Goal: Information Seeking & Learning: Learn about a topic

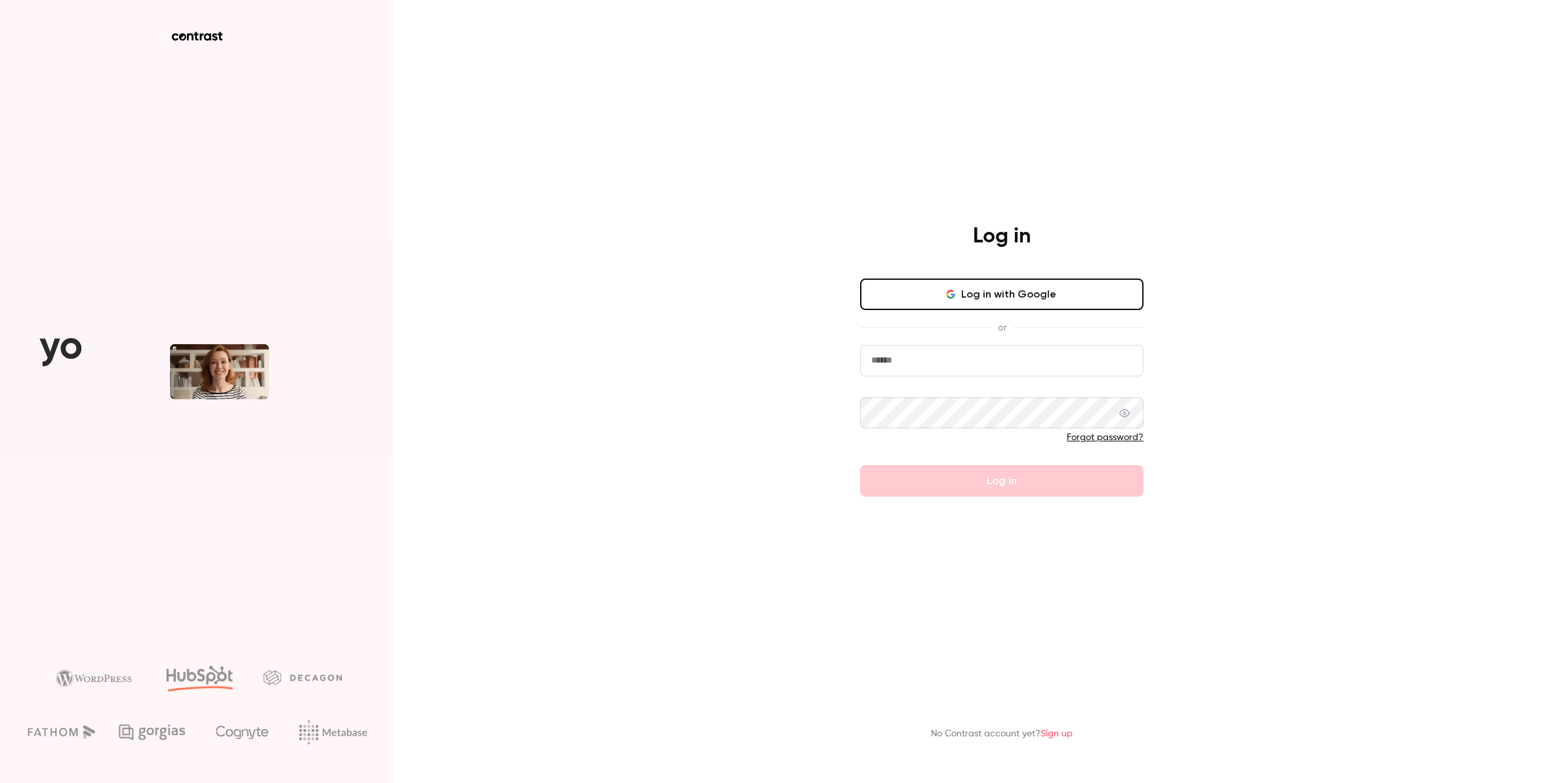
type input "**********"
drag, startPoint x: 921, startPoint y: 360, endPoint x: 921, endPoint y: 370, distance: 10.0
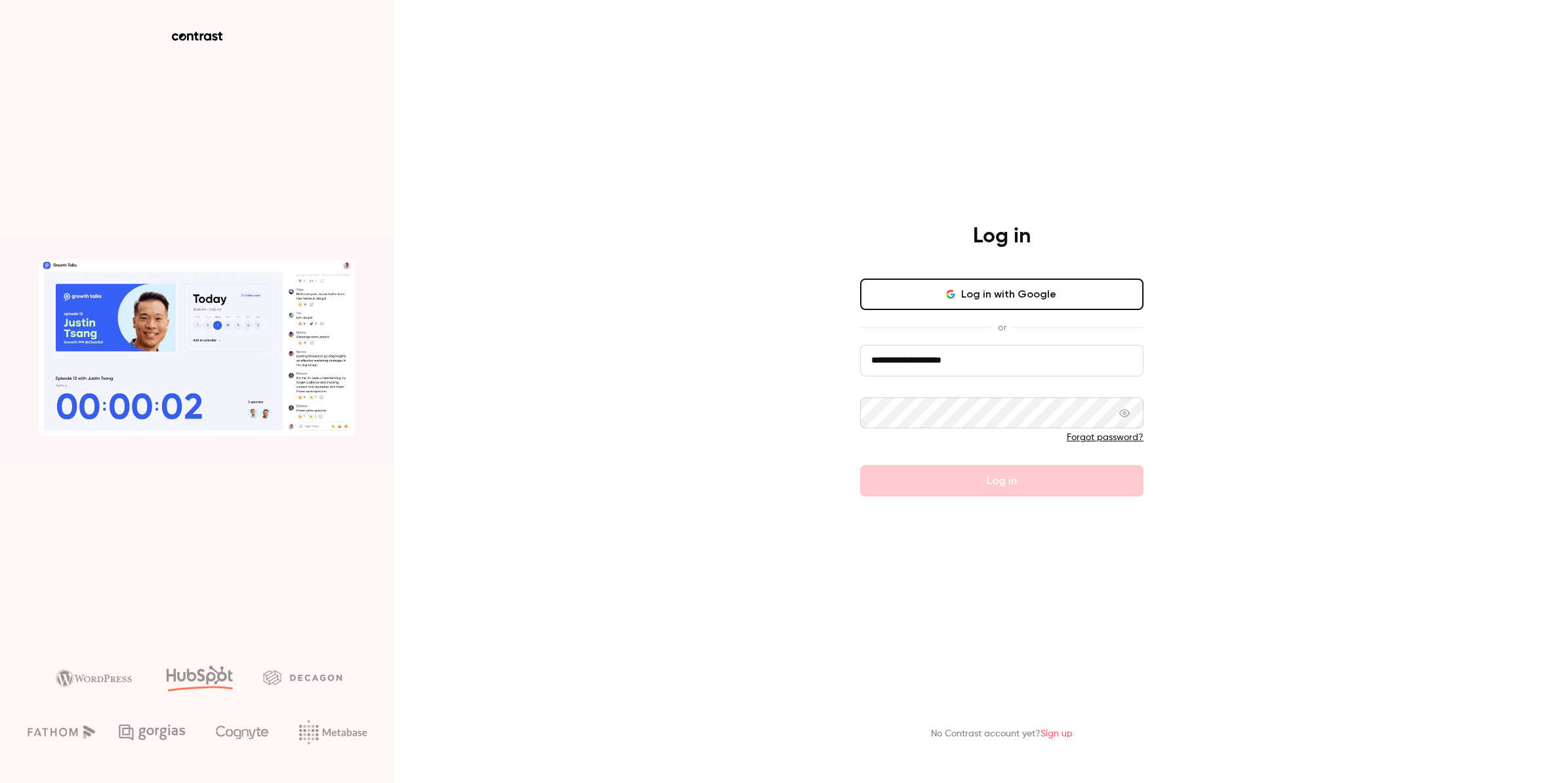
click at [921, 360] on input "**********" at bounding box center [1002, 361] width 284 height 32
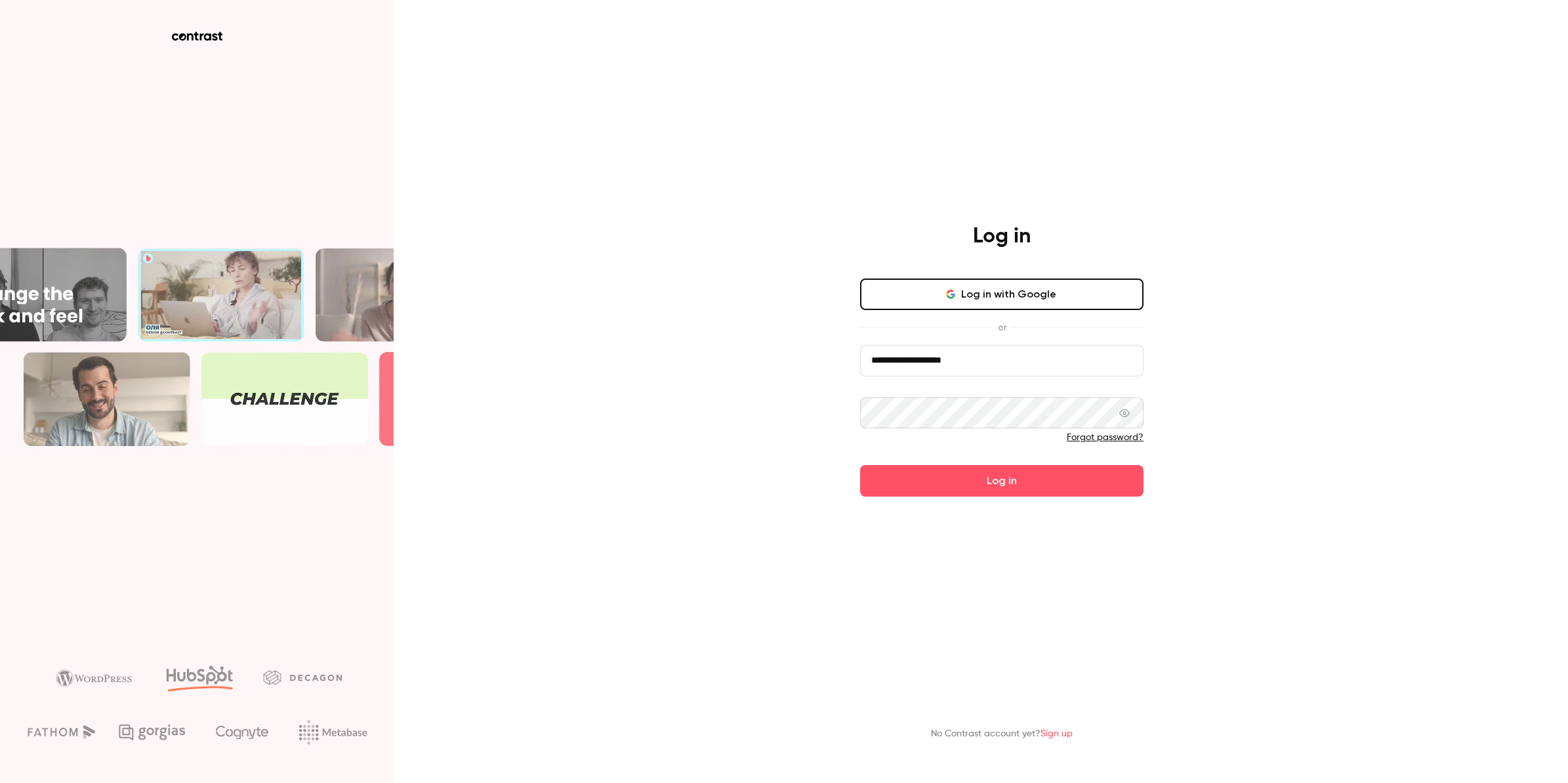
click at [858, 467] on div "**********" at bounding box center [1002, 360] width 341 height 274
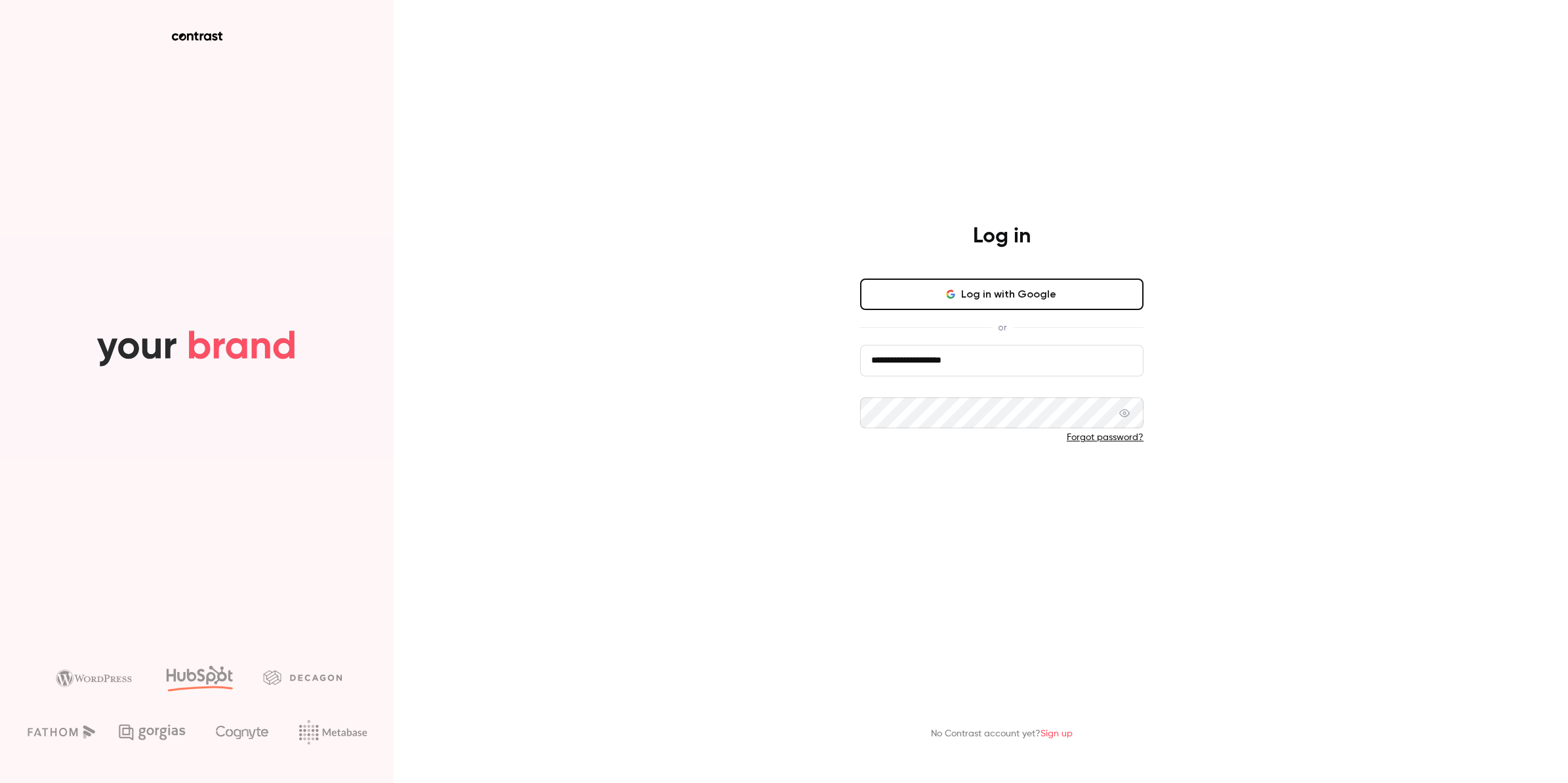
click at [898, 480] on button "Log in" at bounding box center [1002, 481] width 284 height 32
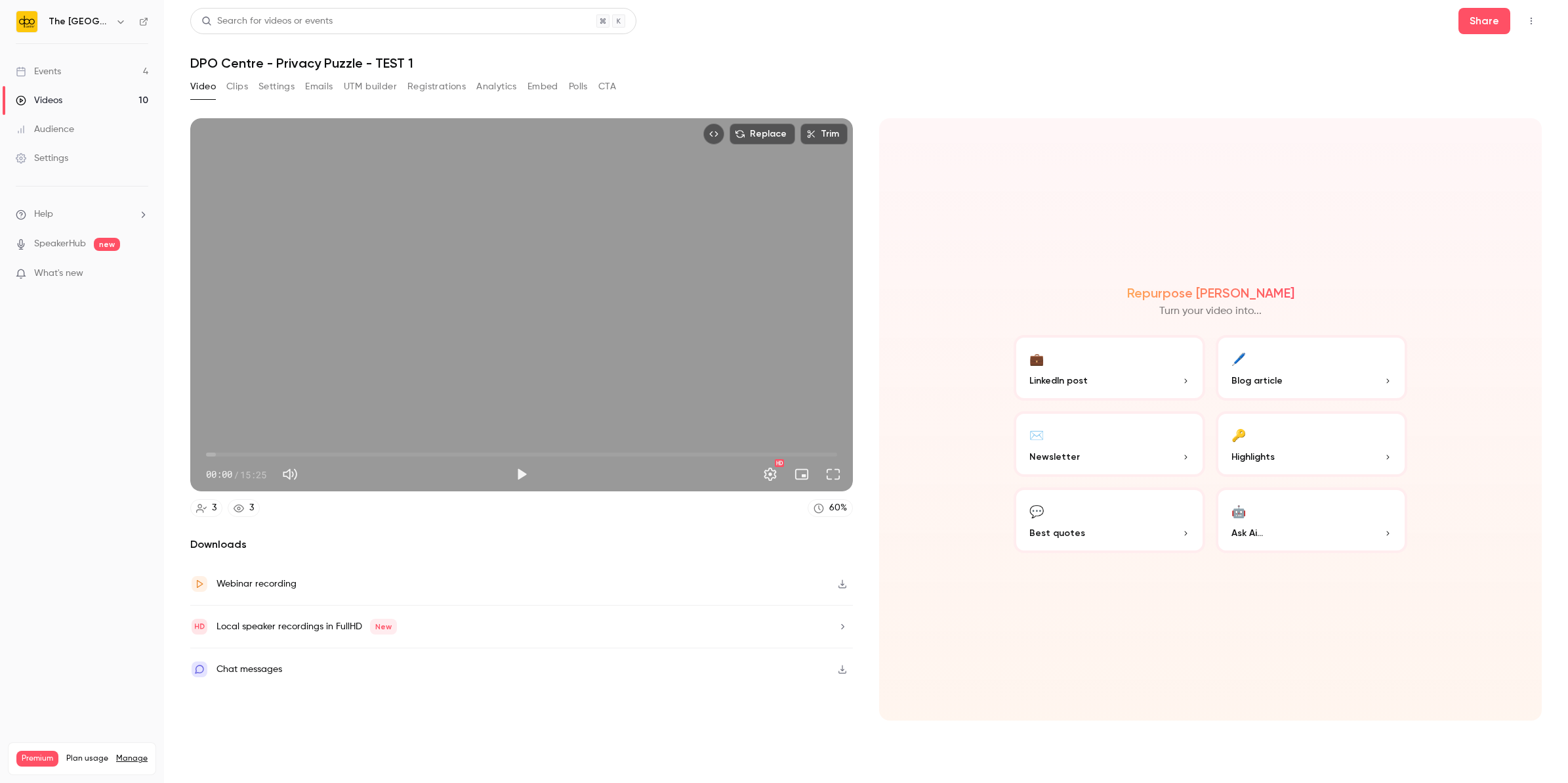
click at [120, 84] on link "Events 4" at bounding box center [82, 71] width 164 height 29
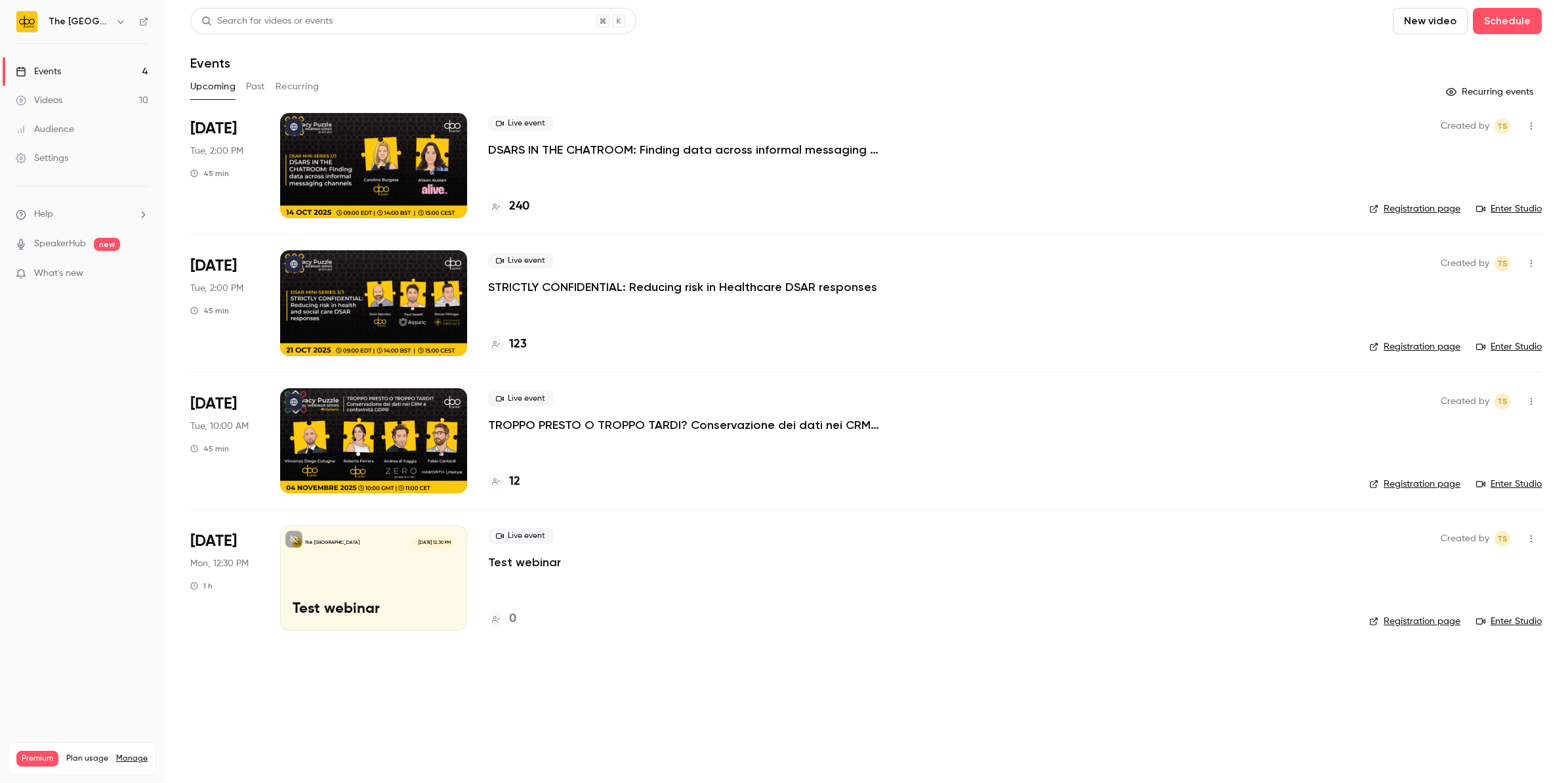
click at [603, 151] on p "DSARS IN THE CHATROOM: Finding data across informal messaging channels" at bounding box center [685, 149] width 394 height 16
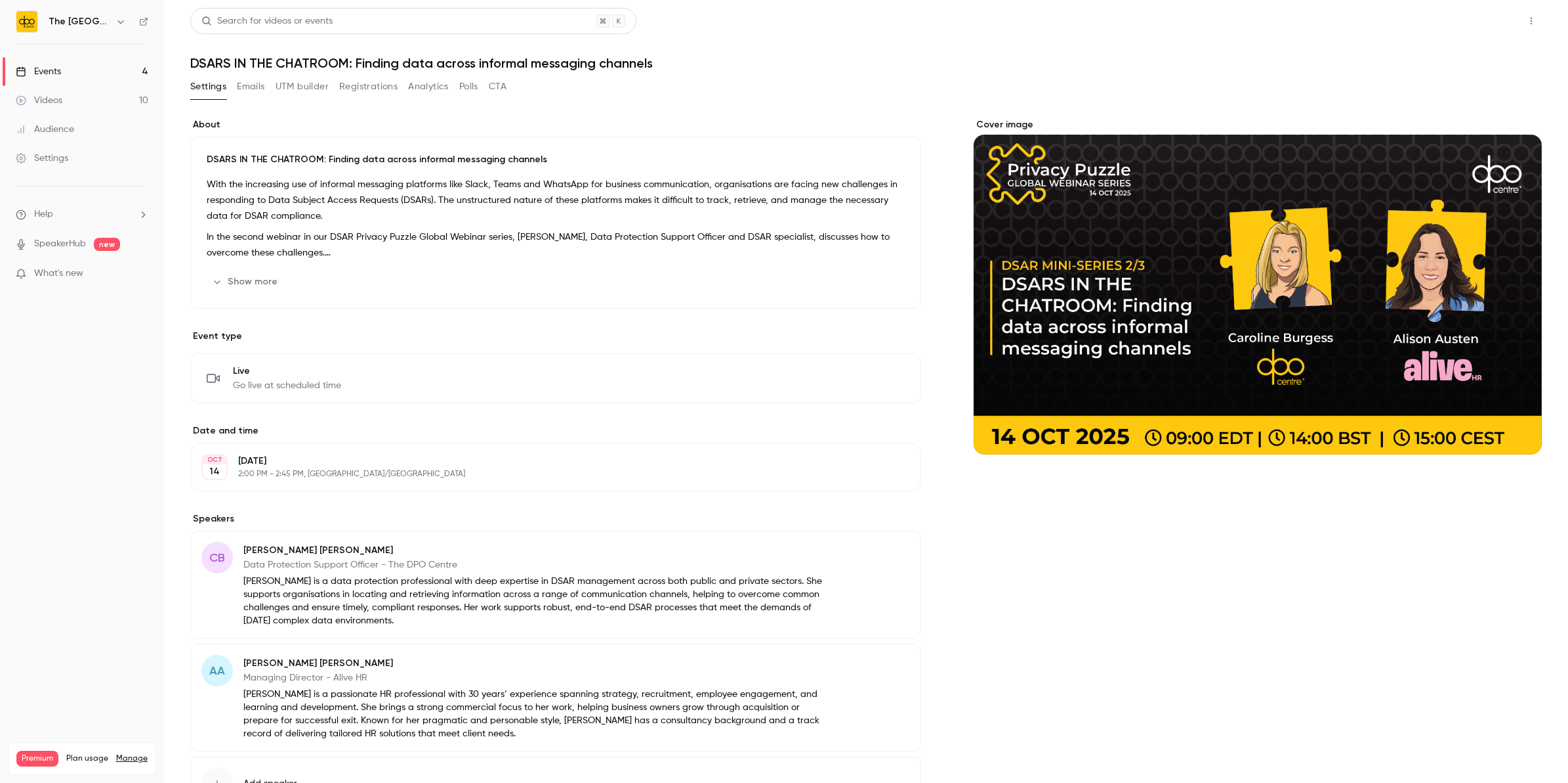
click at [1473, 24] on button "Share" at bounding box center [1484, 21] width 52 height 26
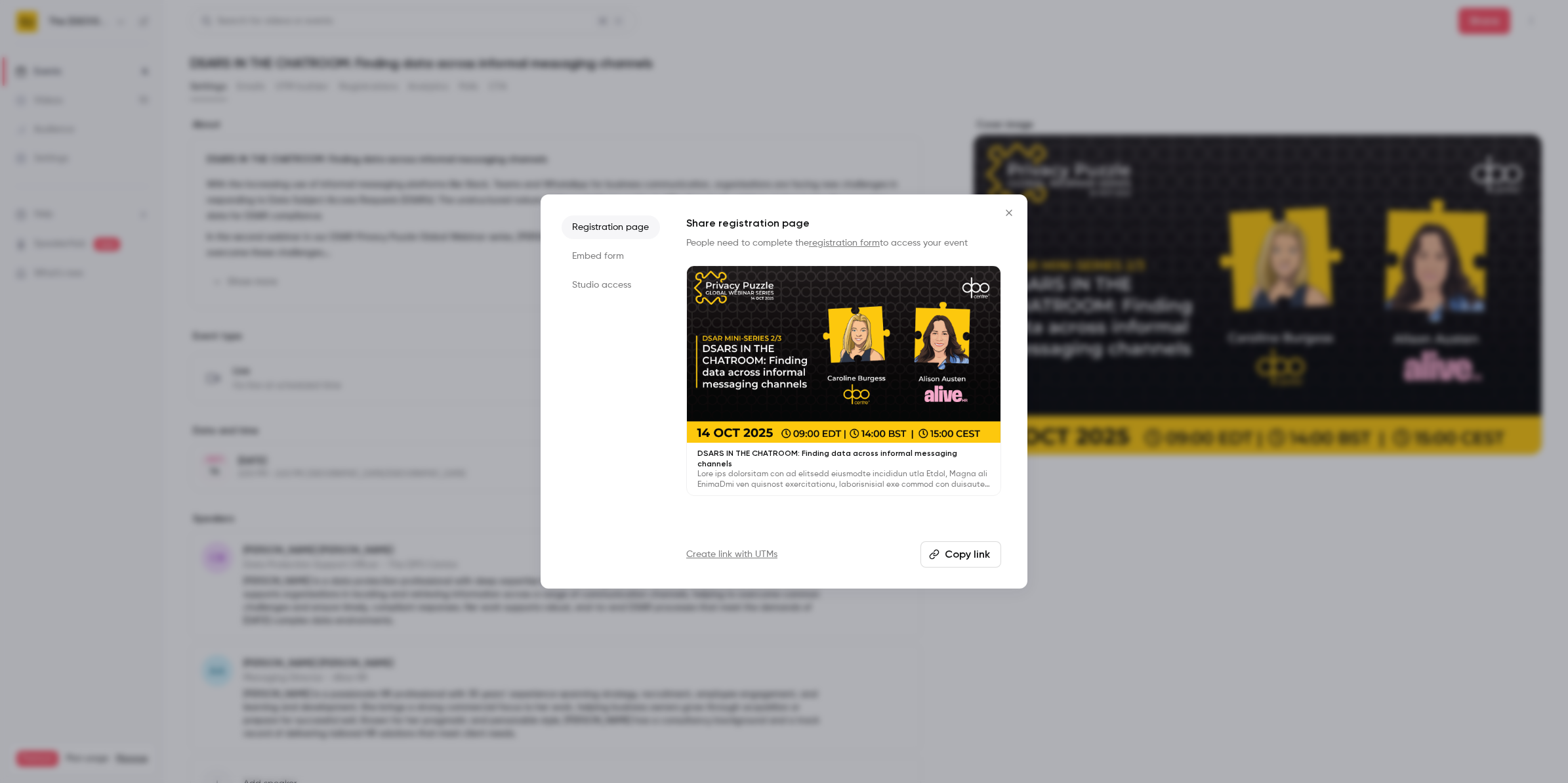
click at [943, 559] on button "Copy link" at bounding box center [961, 554] width 81 height 26
click at [734, 564] on div "Create link with UTMs Copy link" at bounding box center [844, 554] width 315 height 26
click at [734, 562] on div "Create link with UTMs Copy link" at bounding box center [844, 554] width 315 height 26
drag, startPoint x: 734, startPoint y: 562, endPoint x: 737, endPoint y: 554, distance: 8.5
click at [737, 554] on link "Create link with UTMs" at bounding box center [733, 554] width 92 height 13
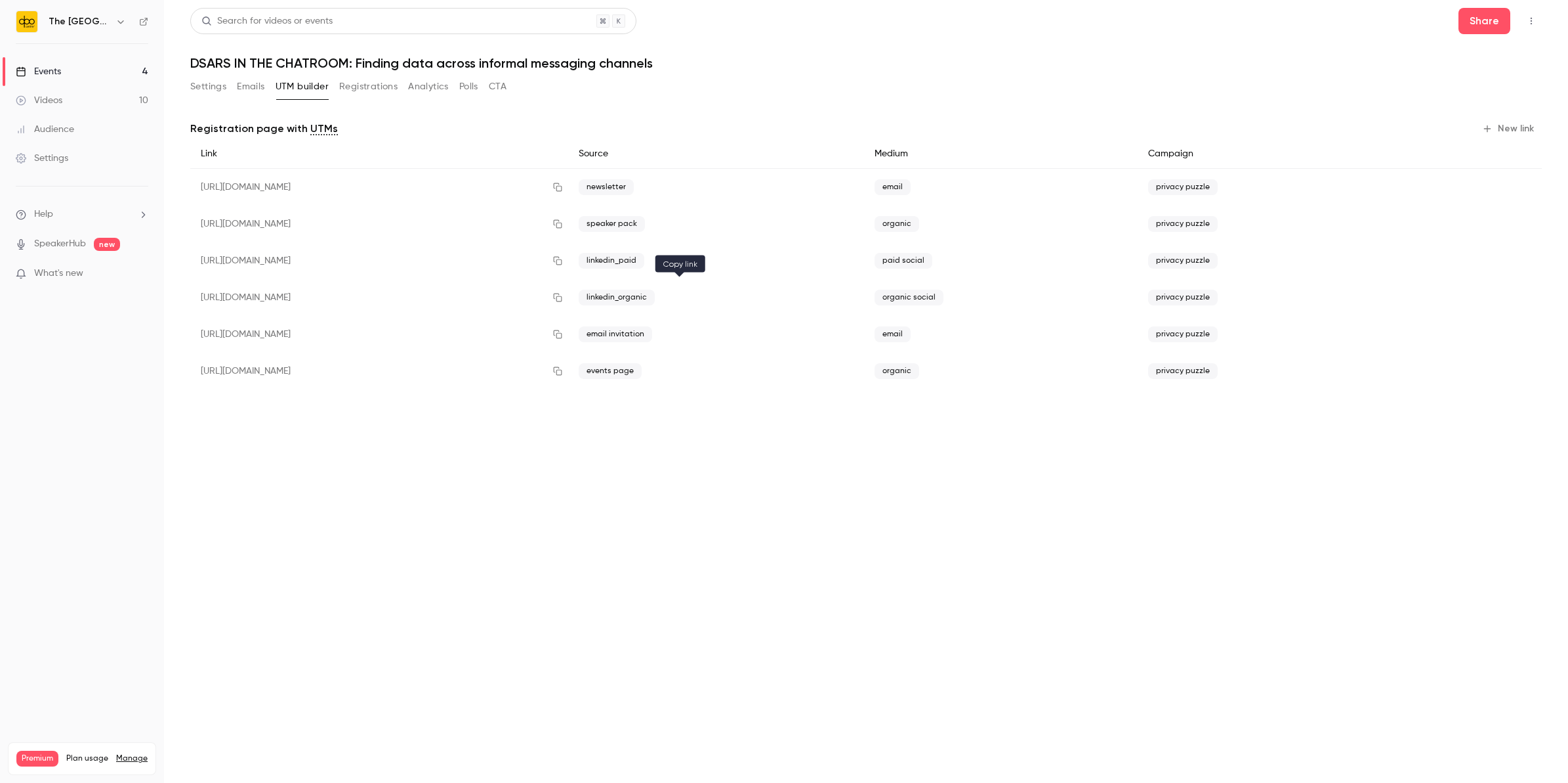
click at [563, 299] on icon "button" at bounding box center [558, 297] width 11 height 9
click at [199, 90] on button "Settings" at bounding box center [208, 86] width 36 height 21
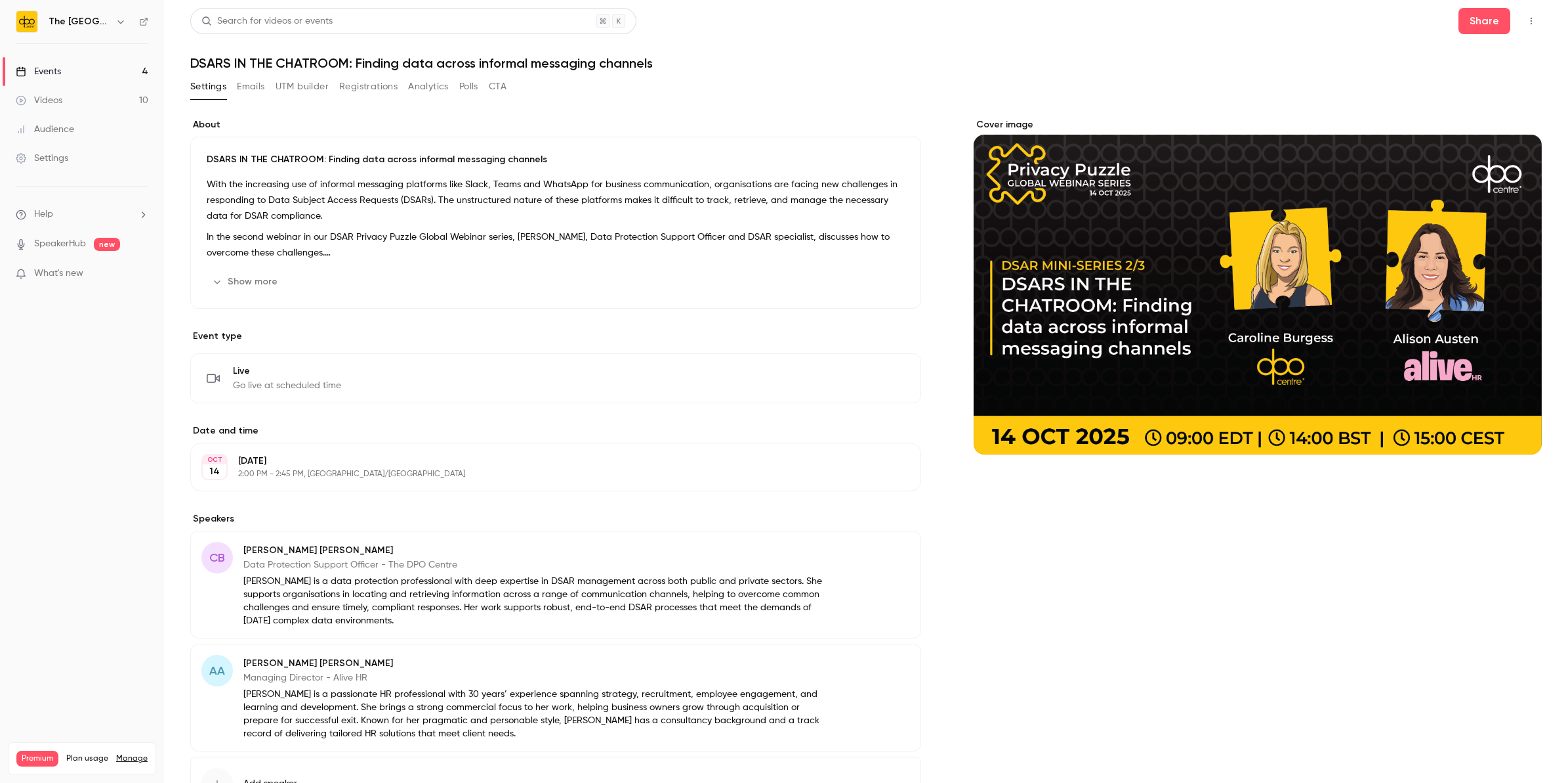
click at [280, 279] on button "Show more" at bounding box center [246, 281] width 79 height 21
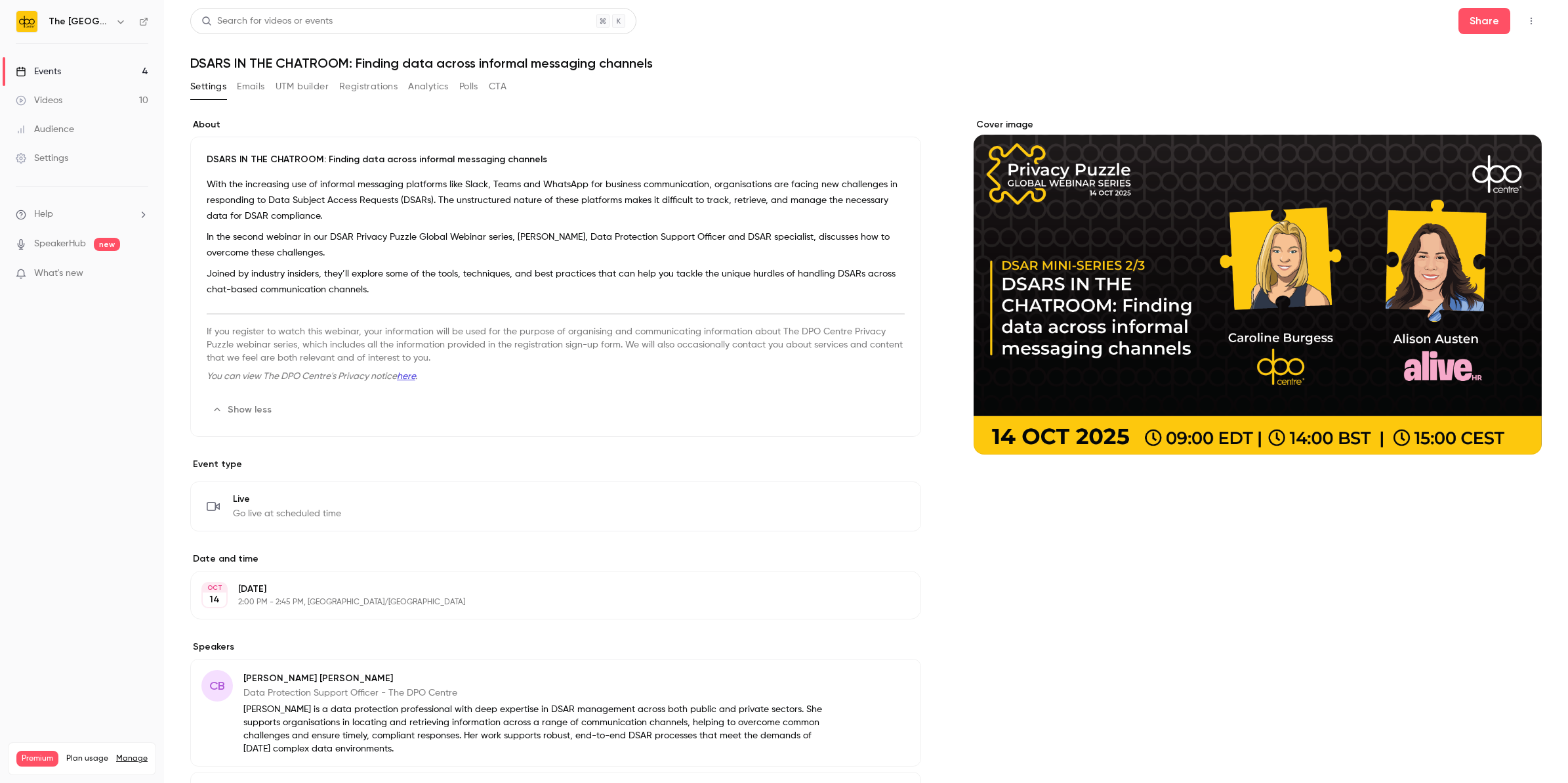
click at [388, 280] on p "Joined by industry insiders, they’ll explore some of the tools, techniques, and…" at bounding box center [556, 282] width 698 height 32
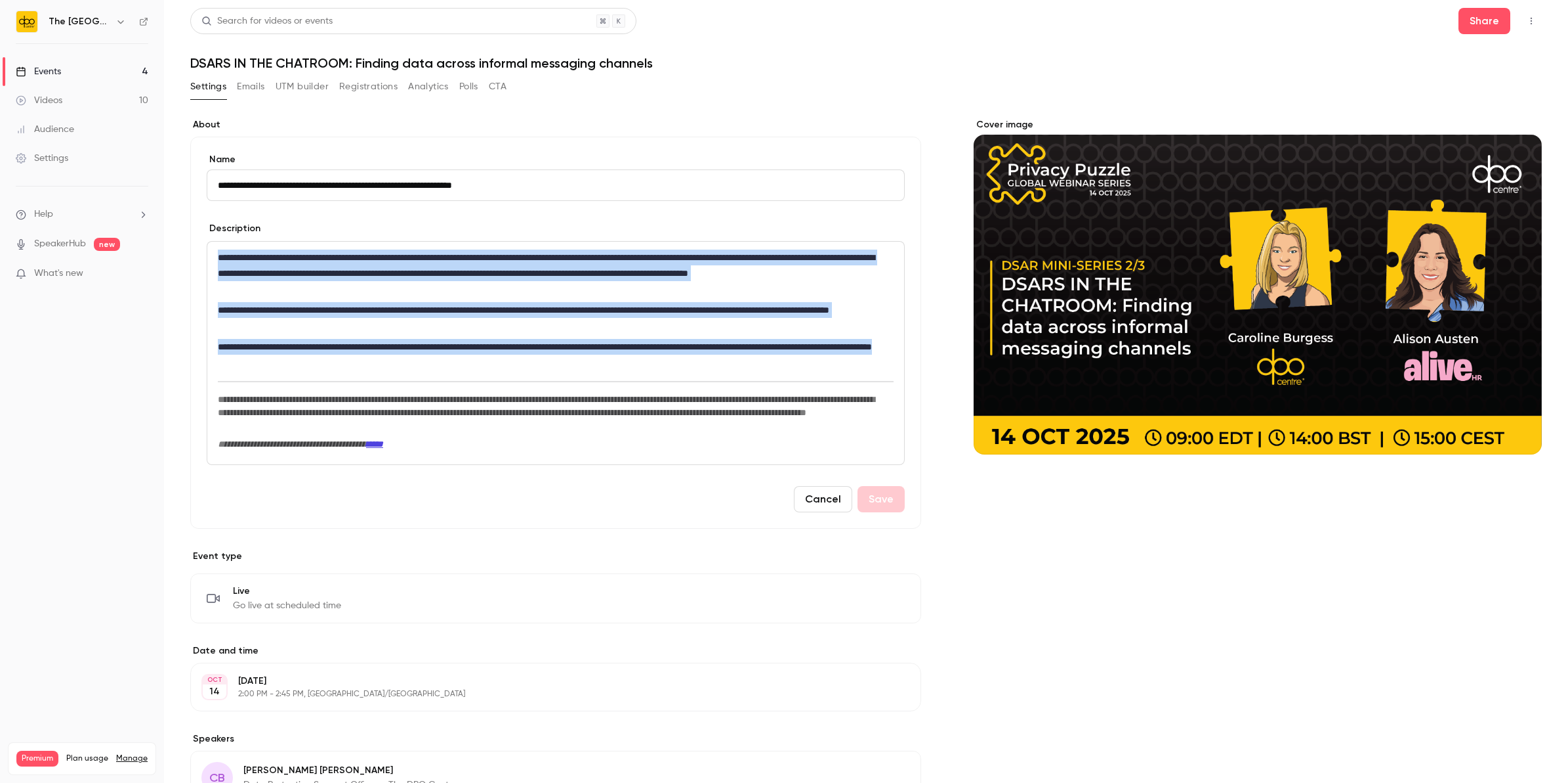
drag, startPoint x: 435, startPoint y: 366, endPoint x: 198, endPoint y: 244, distance: 266.6
click at [198, 244] on div "**********" at bounding box center [556, 333] width 731 height 392
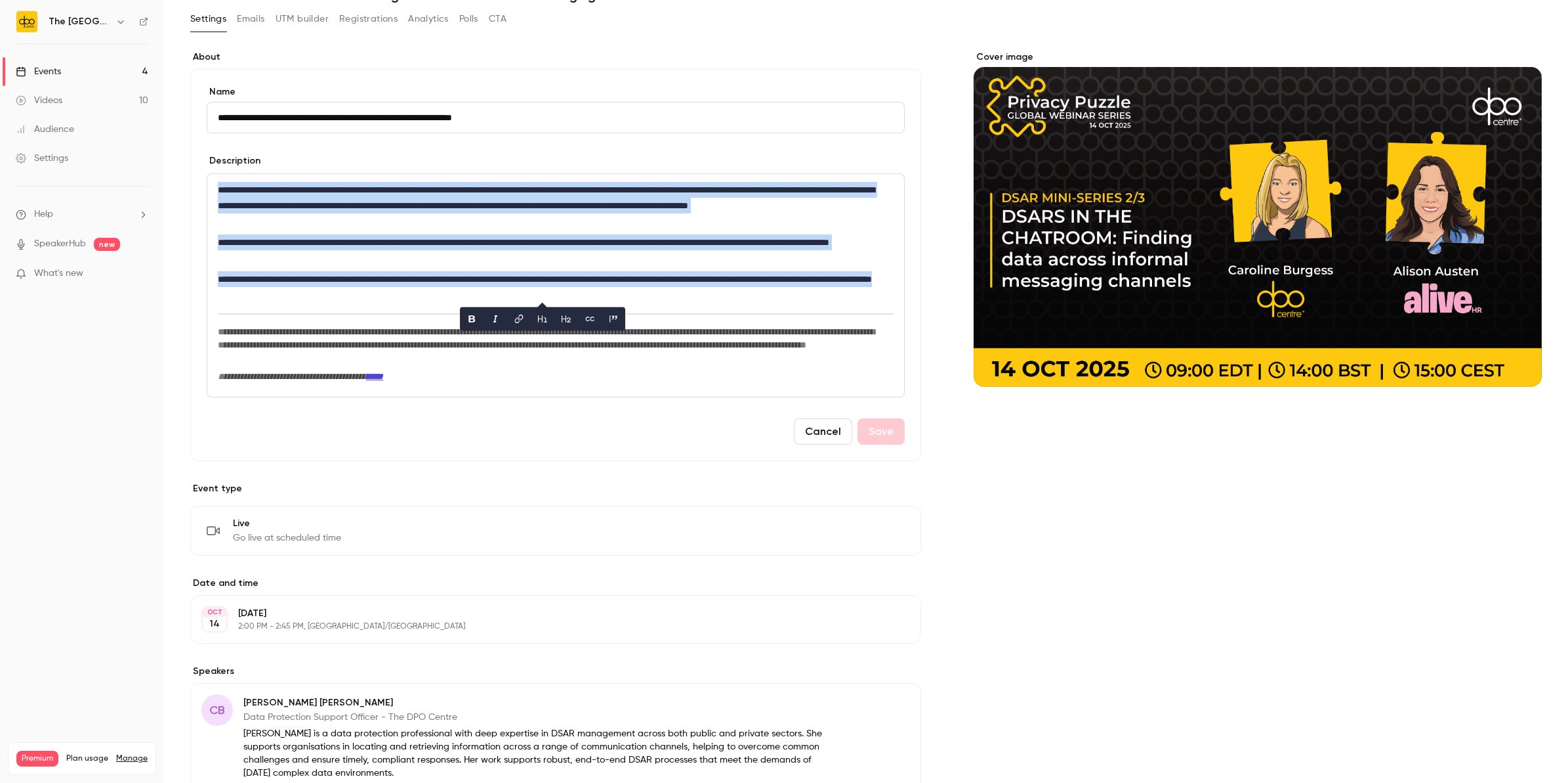
scroll to position [246, 0]
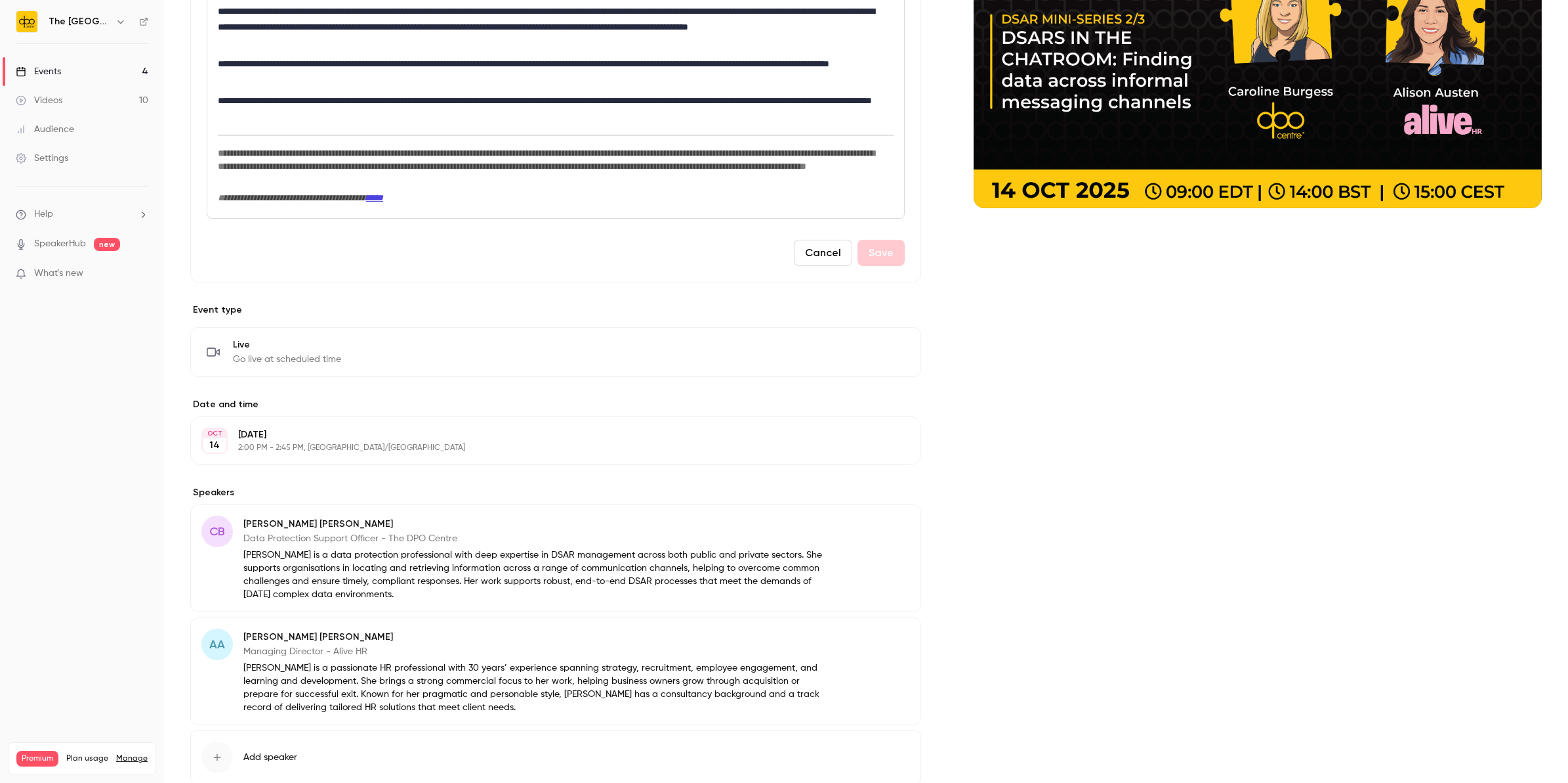
click at [310, 656] on p "Managing Director - Alive HR" at bounding box center [540, 651] width 592 height 13
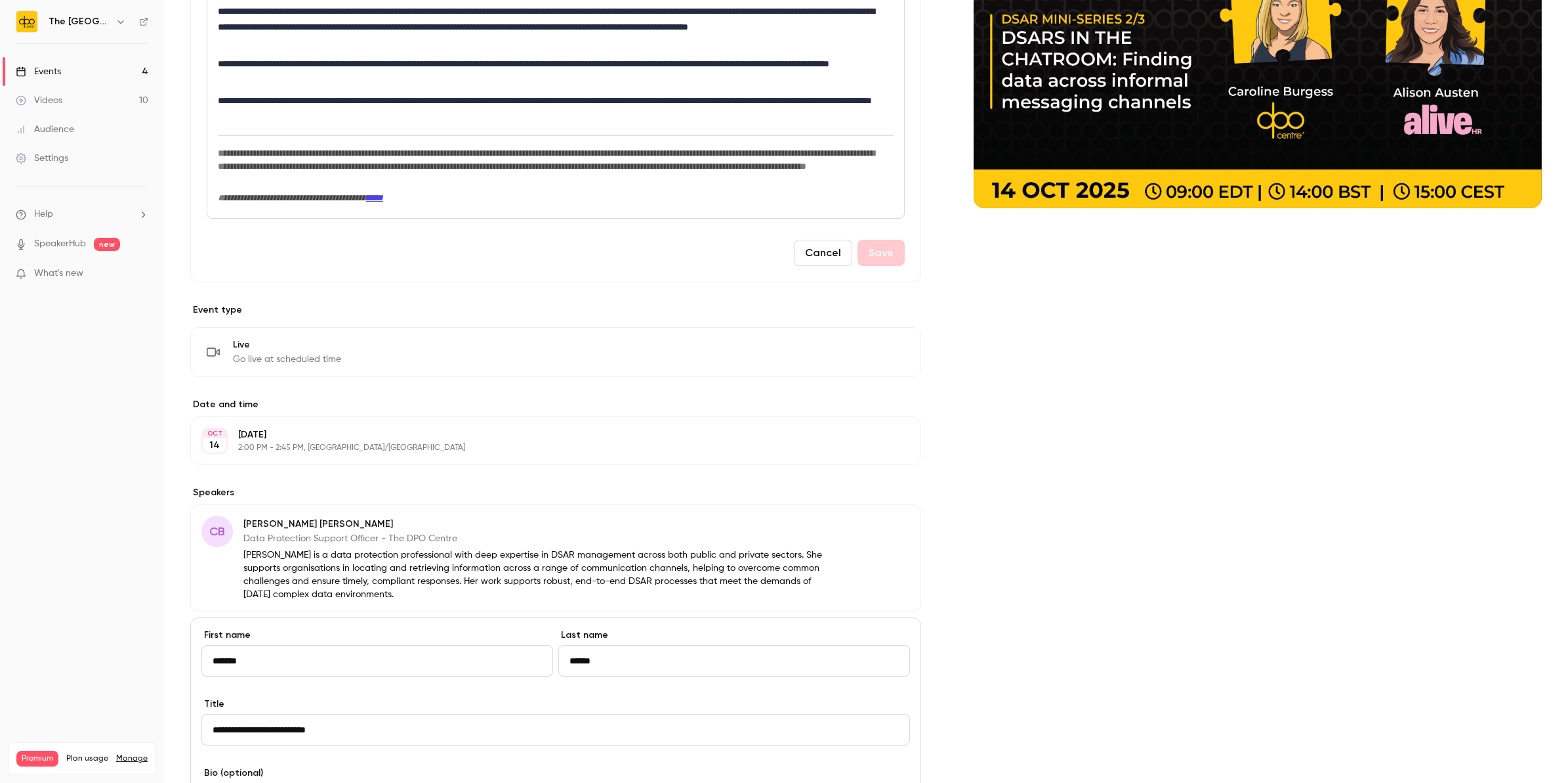
scroll to position [575, 0]
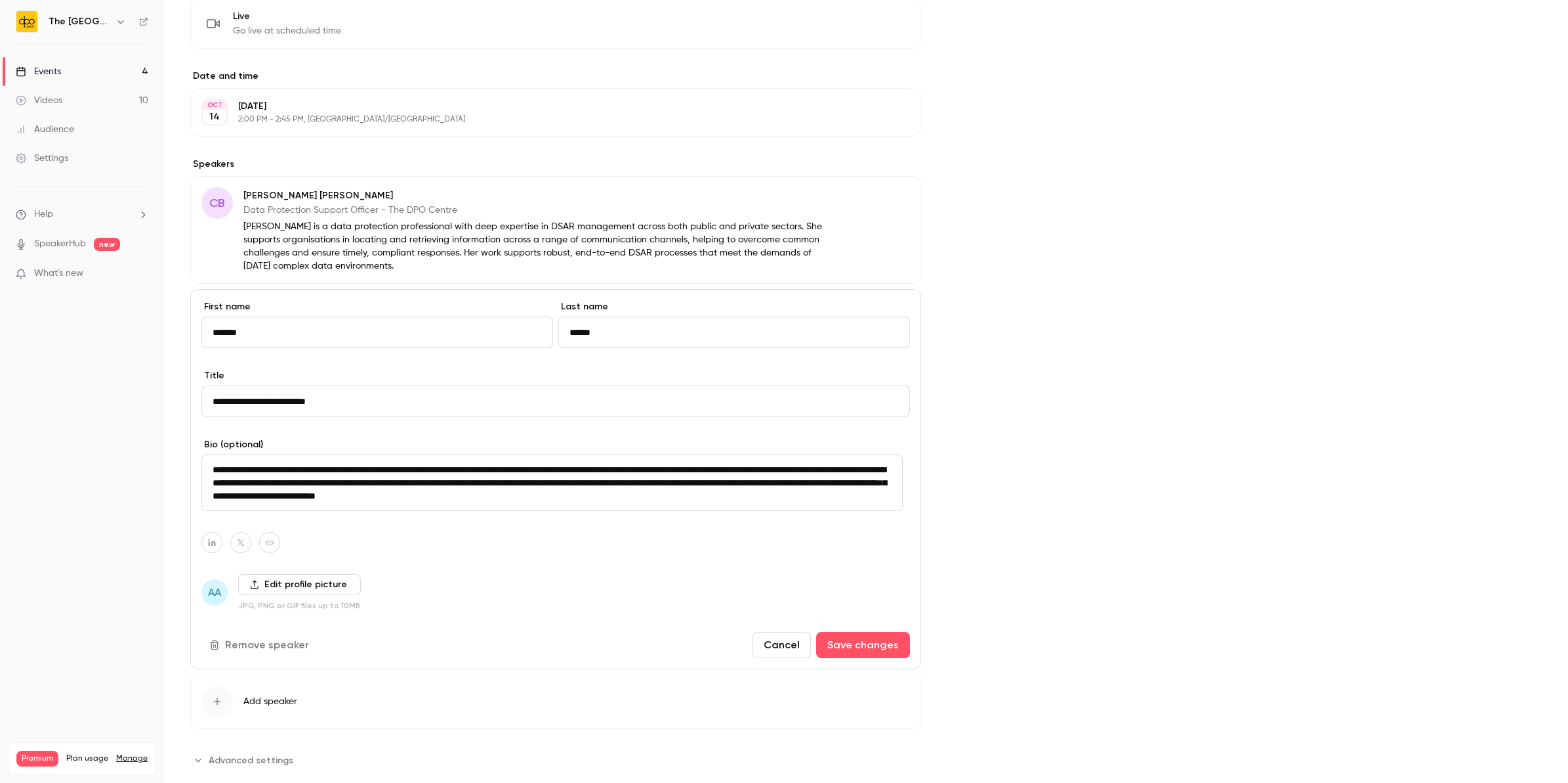
click at [96, 73] on link "Events 4" at bounding box center [82, 71] width 164 height 29
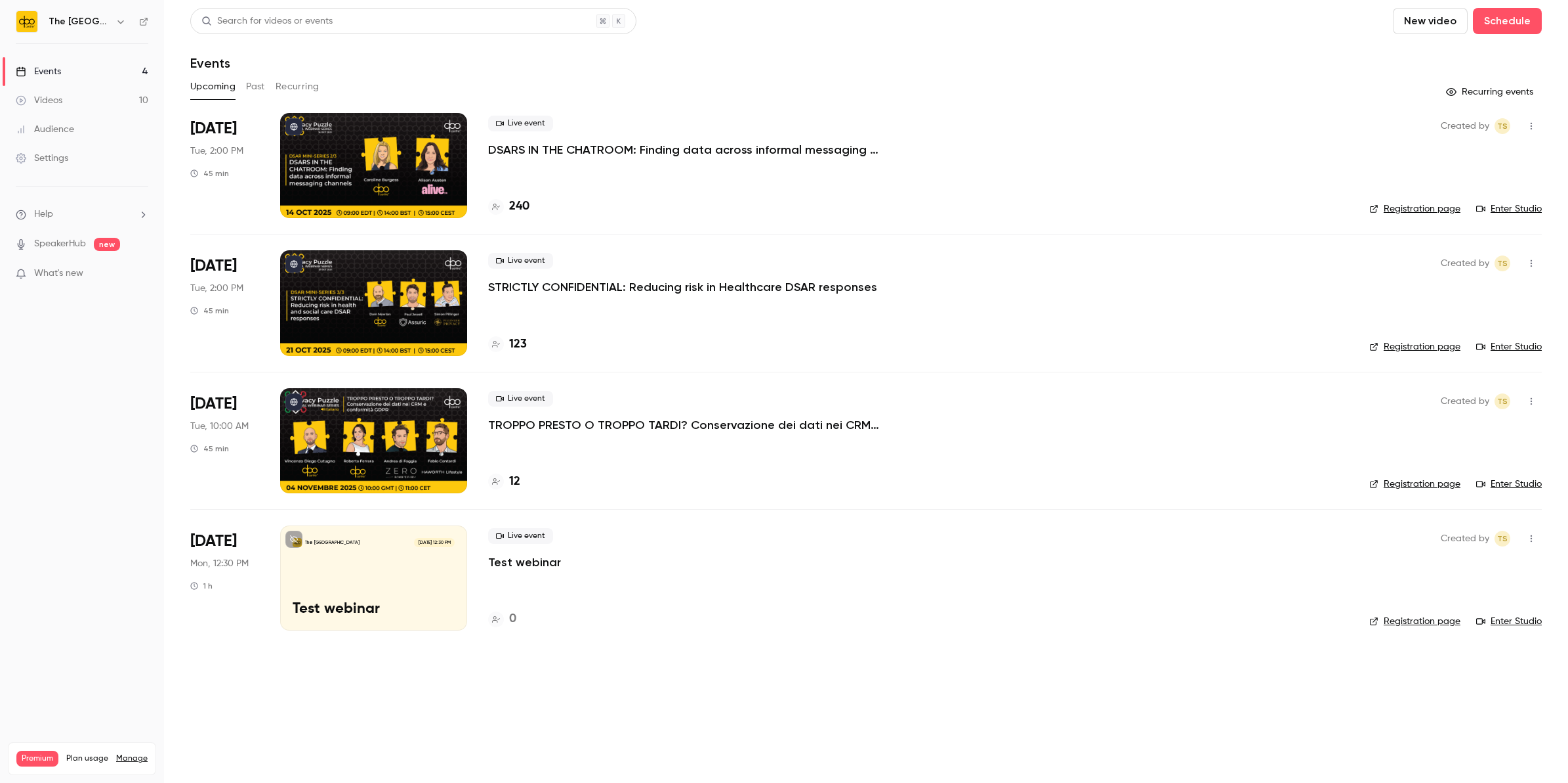
click at [569, 282] on p "STRICTLY CONFIDENTIAL: Reducing risk in Healthcare DSAR responses" at bounding box center [682, 287] width 389 height 16
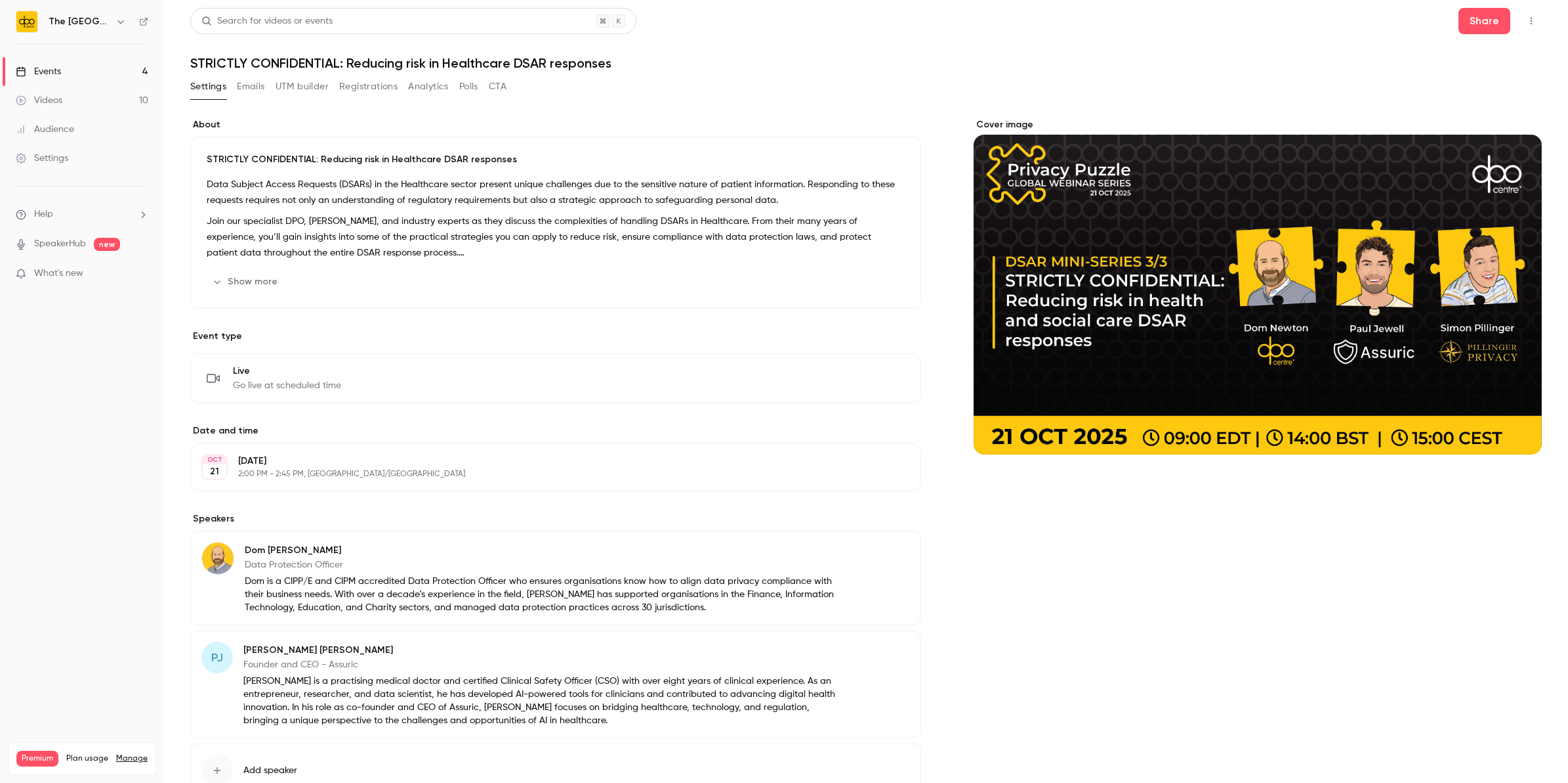
click at [309, 267] on div "STRICTLY CONFIDENTIAL: Reducing risk in Healthcare DSAR responses Data Subject …" at bounding box center [556, 222] width 731 height 172
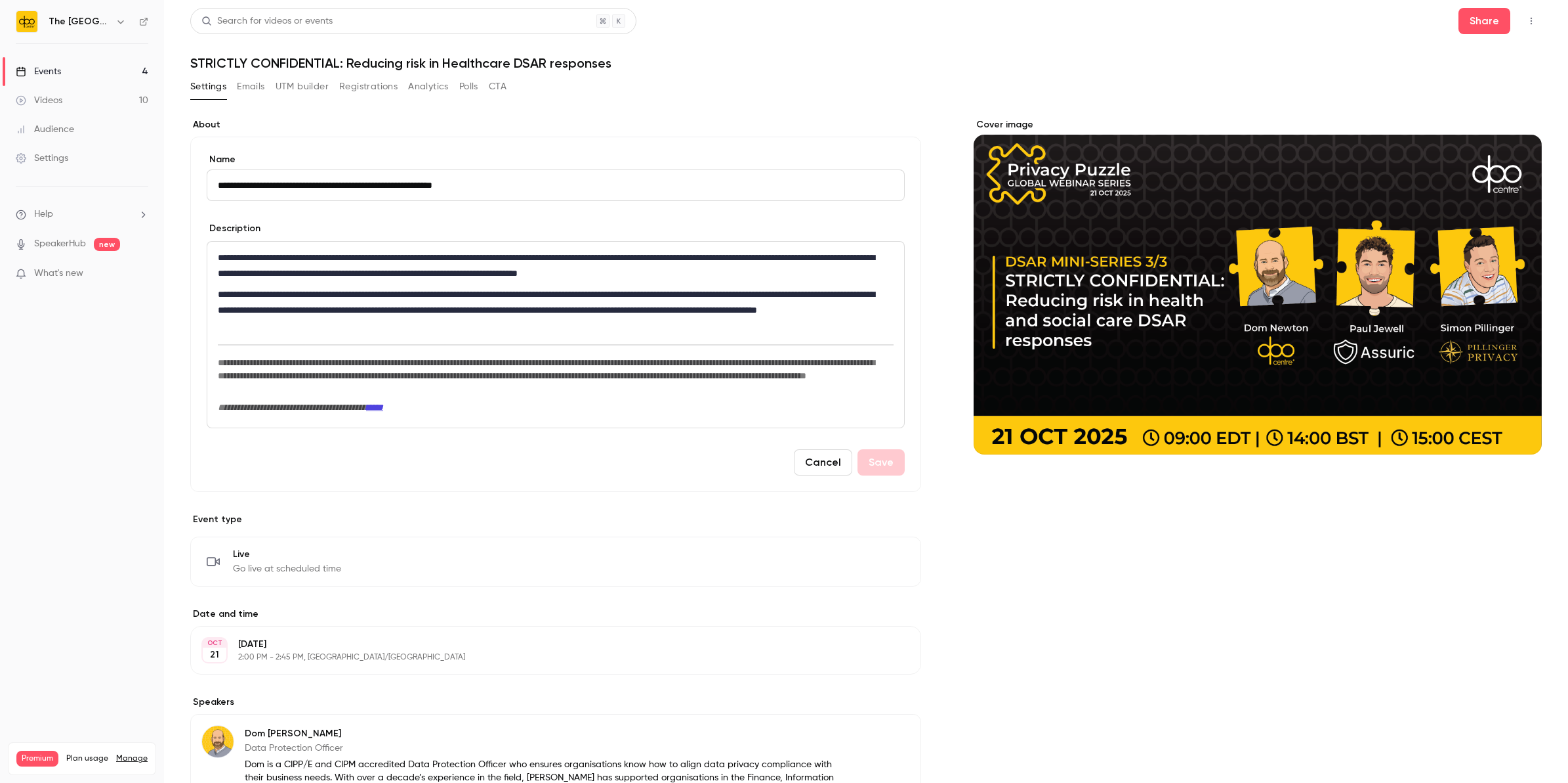
drag, startPoint x: 529, startPoint y: 191, endPoint x: 118, endPoint y: 182, distance: 411.1
click at [118, 182] on div "**********" at bounding box center [784, 392] width 1568 height 783
click at [1507, 24] on div "Share" at bounding box center [1500, 21] width 84 height 26
click at [1521, 21] on button "button" at bounding box center [1531, 21] width 21 height 21
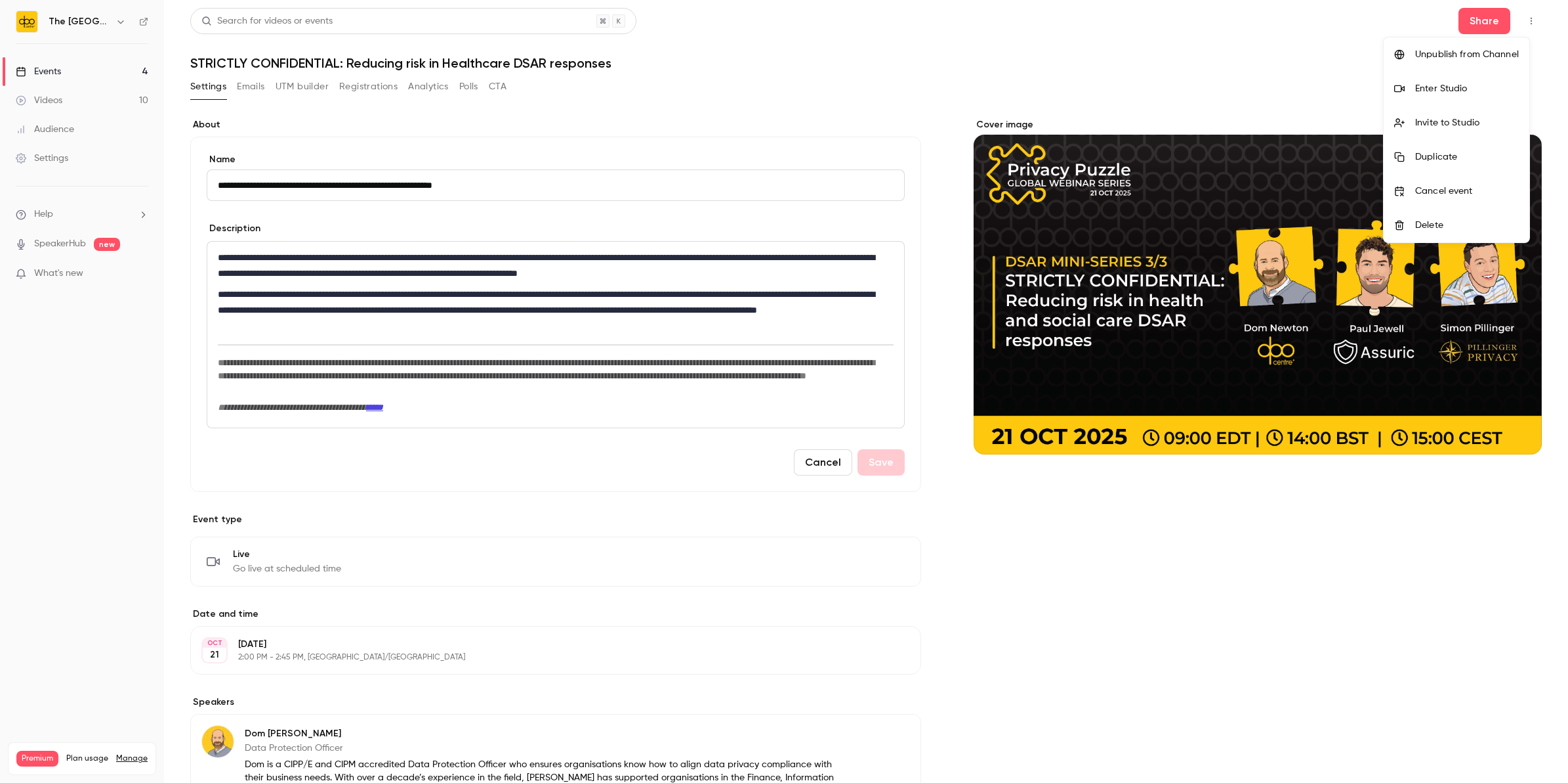
click at [1466, 16] on div at bounding box center [784, 392] width 1568 height 783
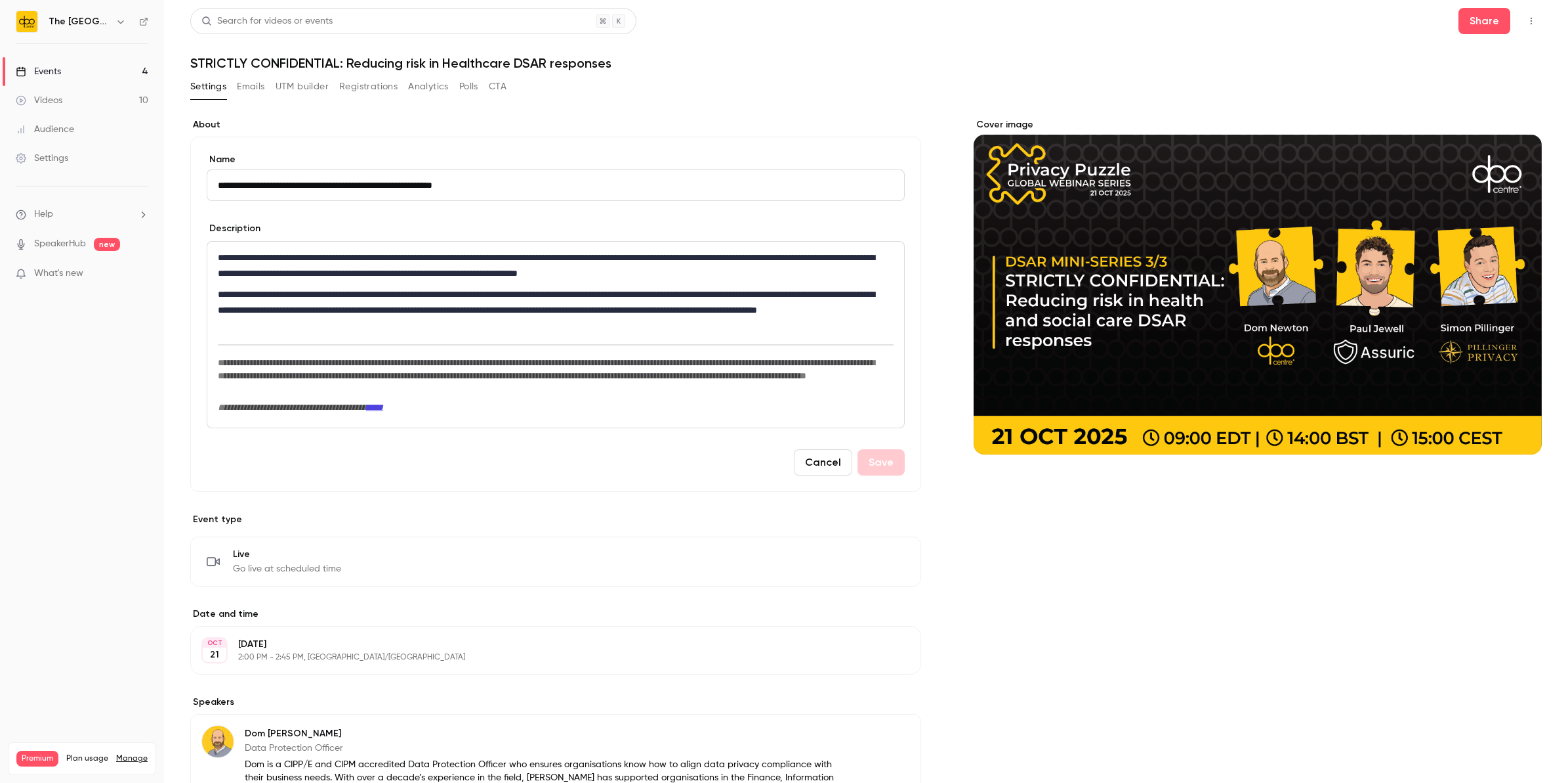
click at [1466, 16] on button "Share" at bounding box center [1484, 21] width 52 height 26
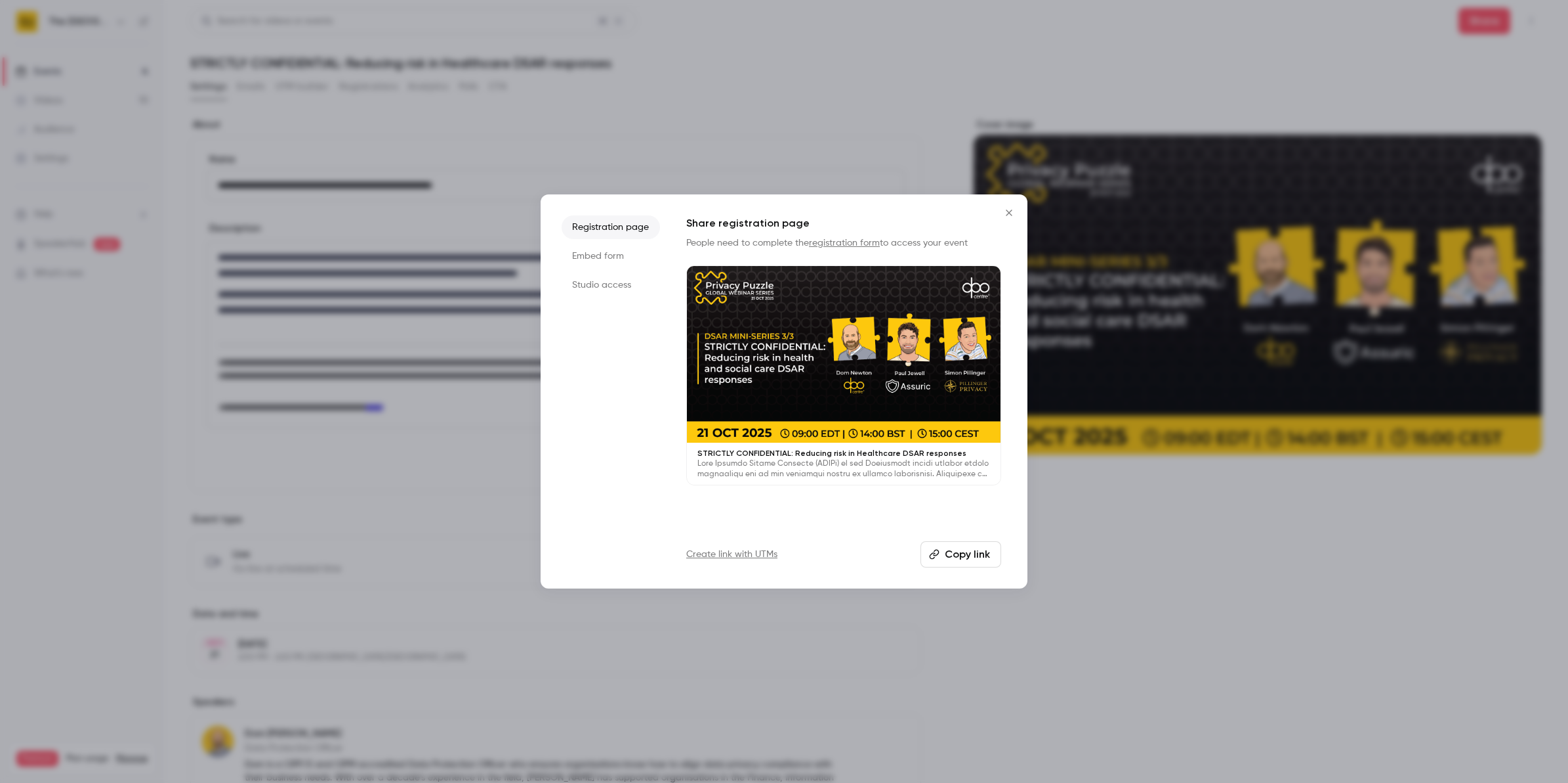
click at [955, 550] on button "Copy link" at bounding box center [961, 554] width 81 height 26
click at [1005, 217] on icon "Close" at bounding box center [1009, 212] width 16 height 11
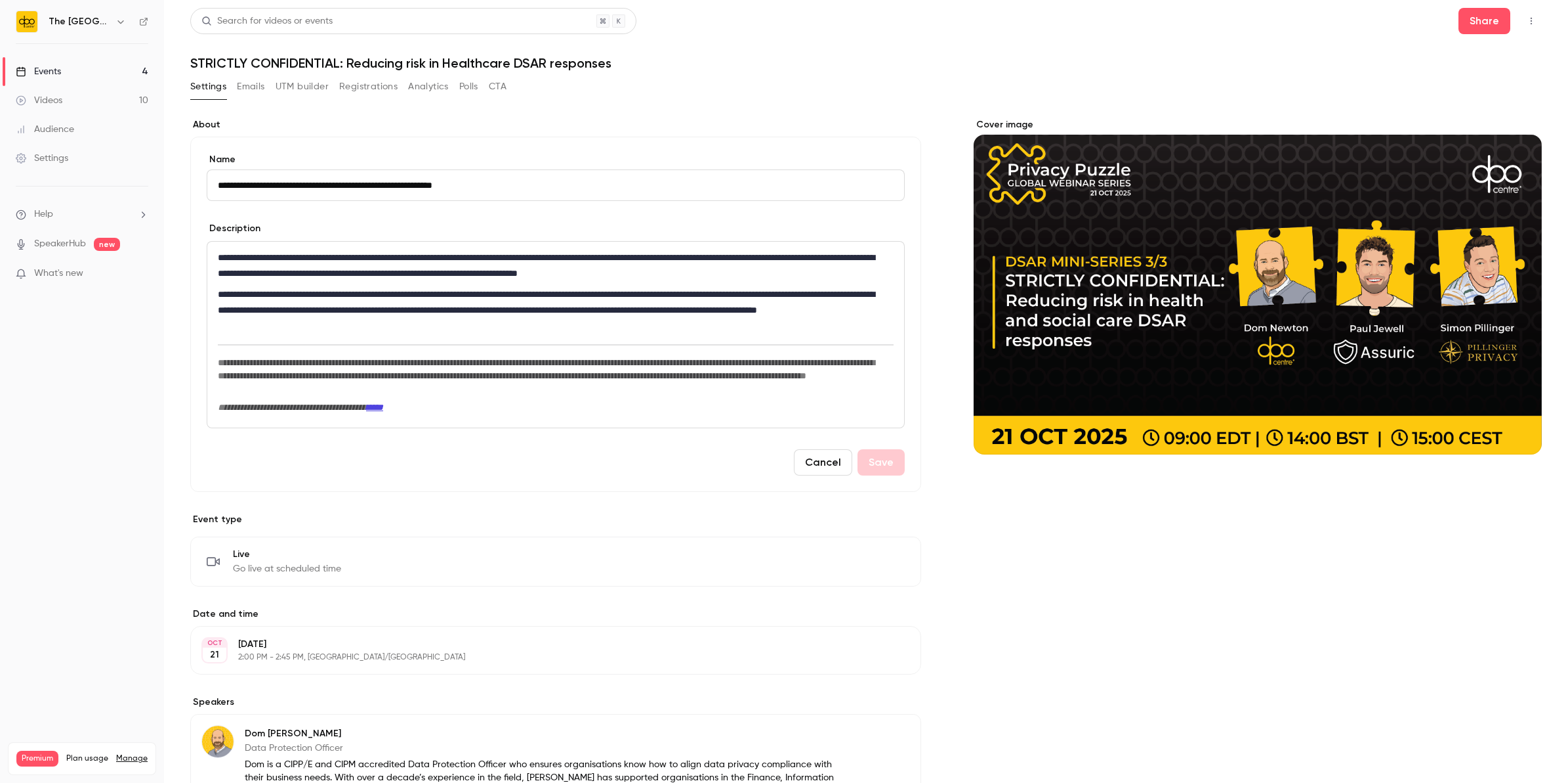
click at [287, 86] on button "UTM builder" at bounding box center [302, 86] width 53 height 21
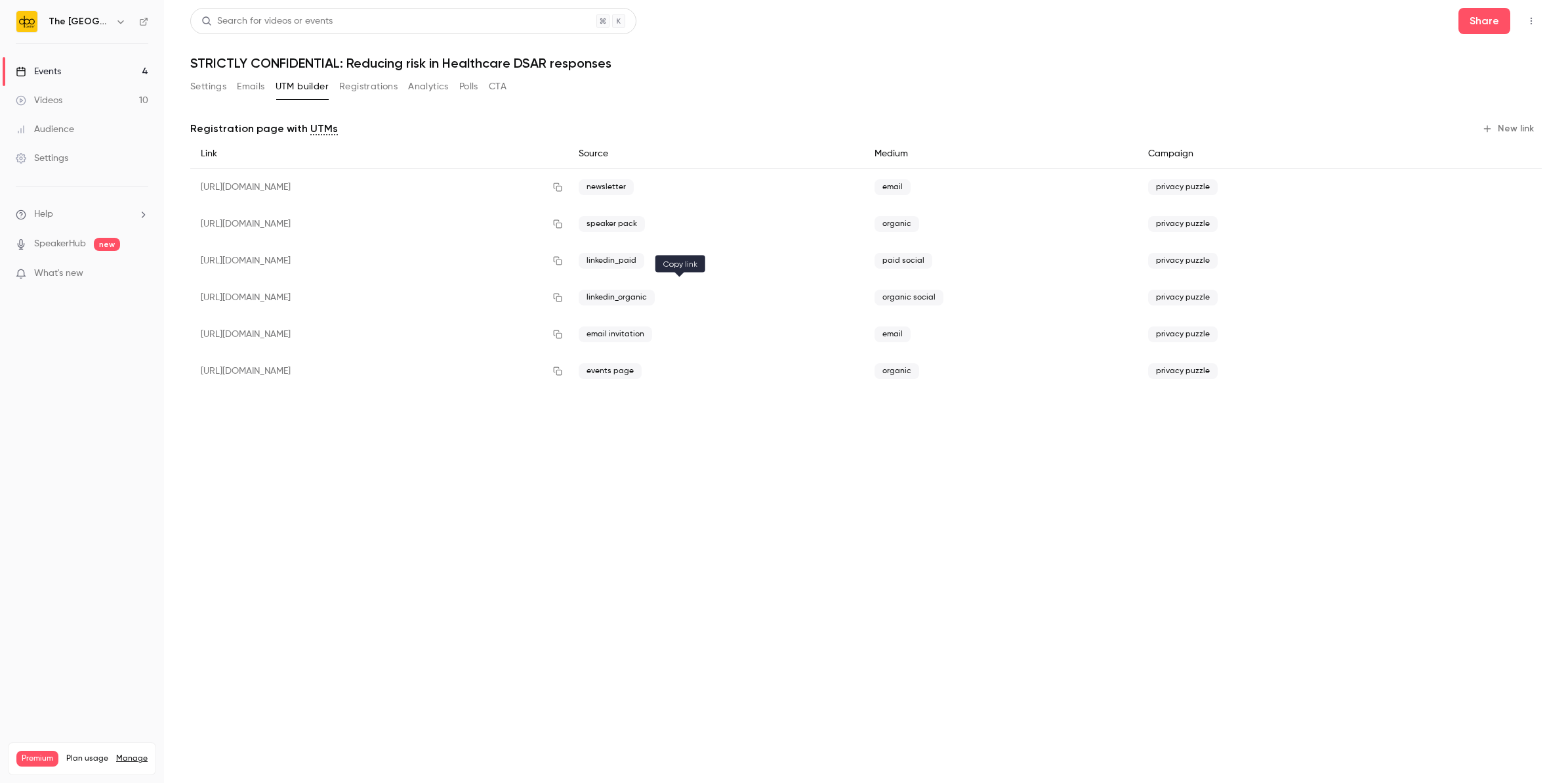
click at [568, 301] on button "button" at bounding box center [558, 297] width 21 height 21
click at [57, 81] on link "Events 4" at bounding box center [82, 71] width 164 height 29
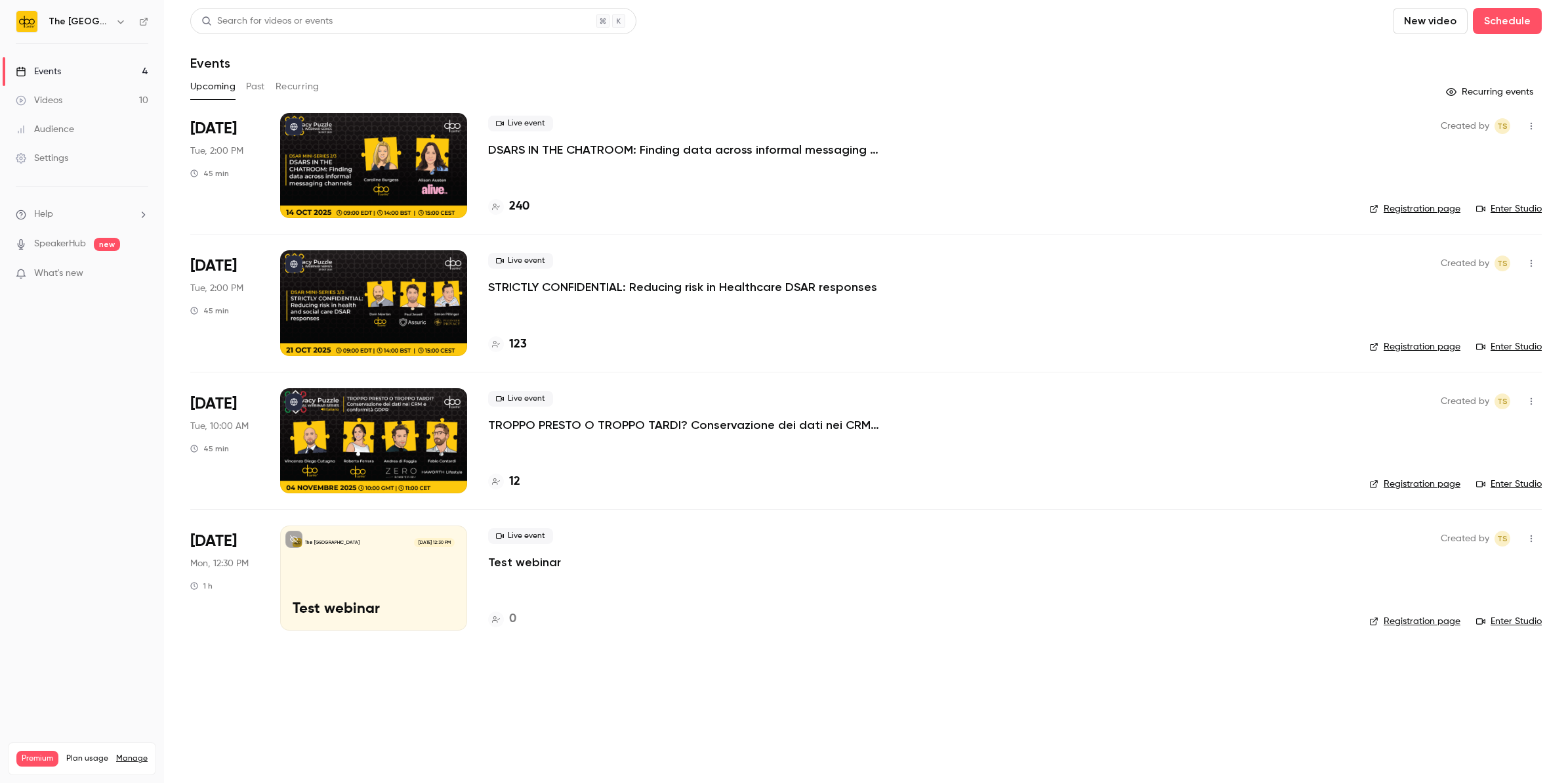
click at [263, 94] on button "Past" at bounding box center [255, 86] width 19 height 21
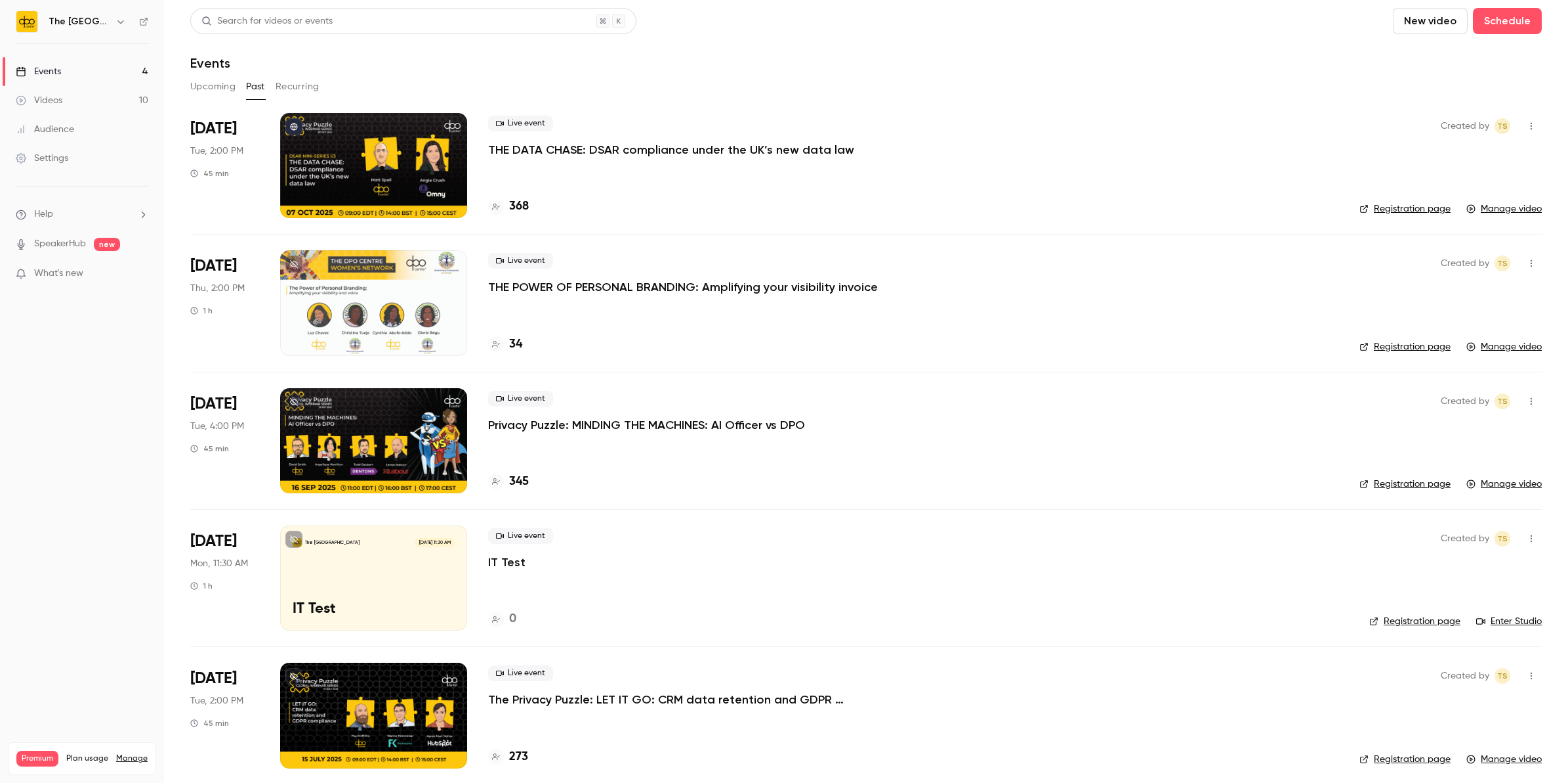
click at [588, 415] on div "Live event Privacy Puzzle: MINDING THE MACHINES: AI Officer vs DPO" at bounding box center [913, 411] width 850 height 42
click at [592, 420] on p "Privacy Puzzle: MINDING THE MACHINES: AI Officer vs DPO" at bounding box center [646, 425] width 317 height 16
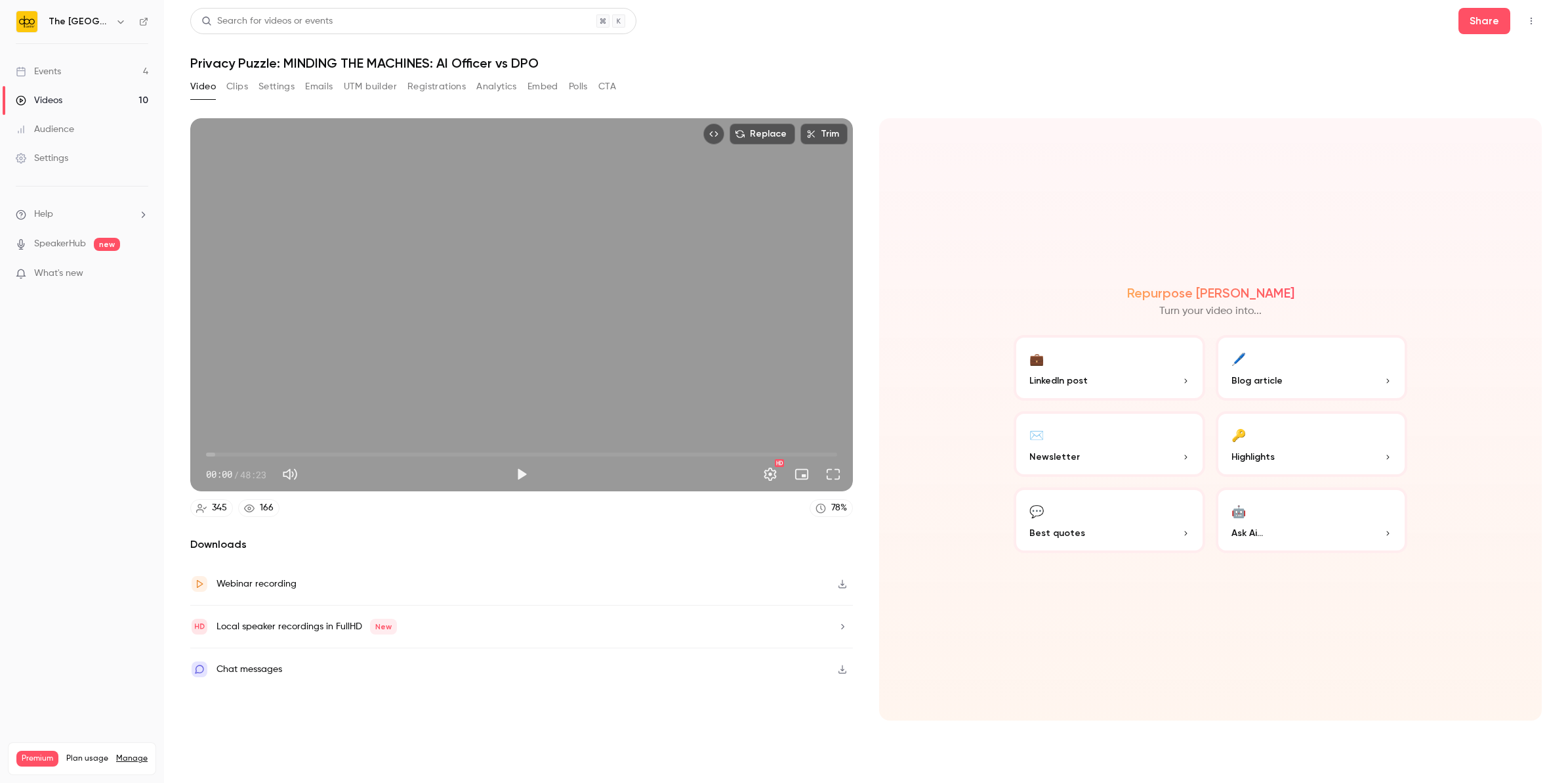
click at [236, 79] on button "Clips" at bounding box center [237, 86] width 22 height 21
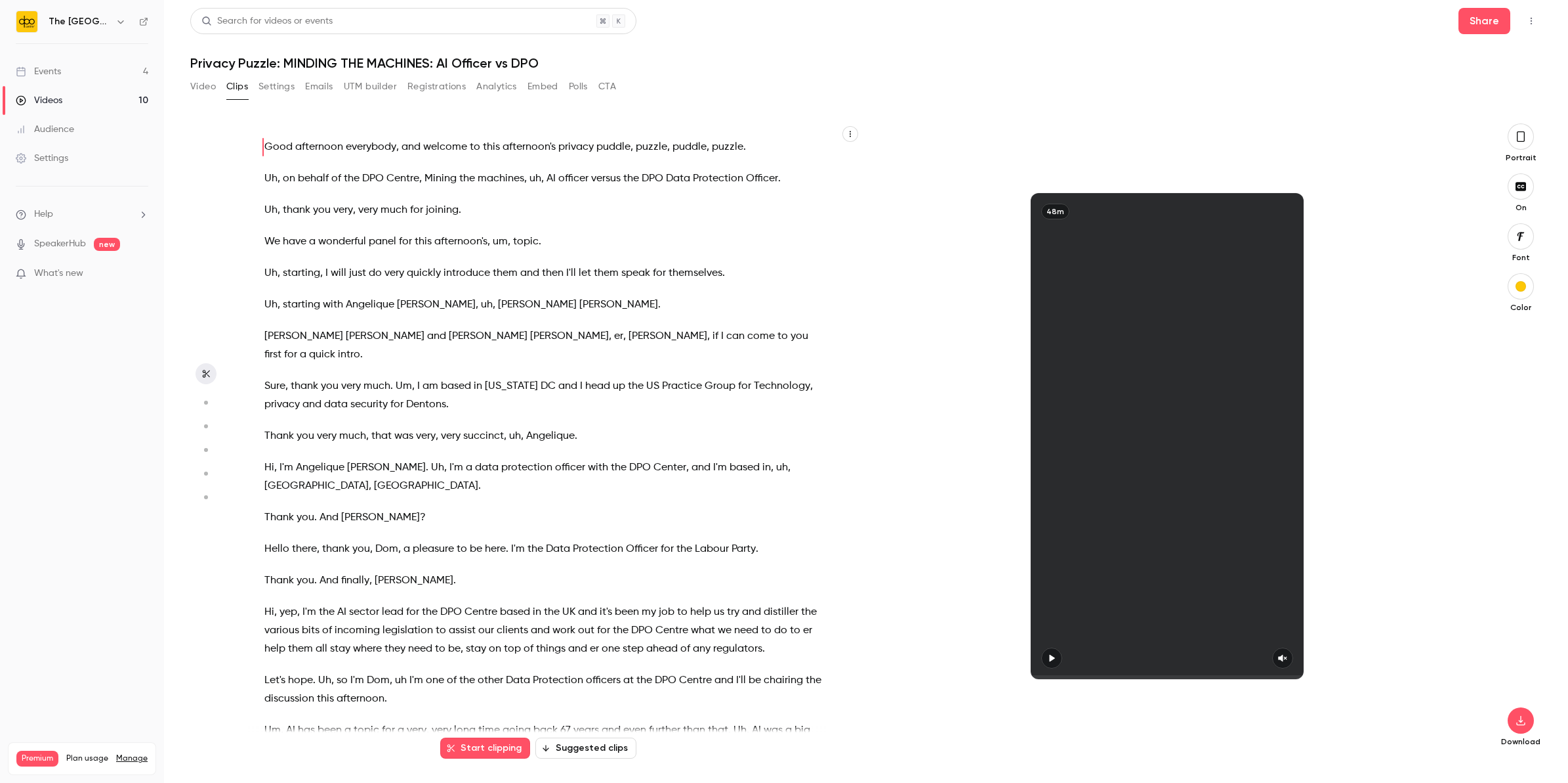
click at [294, 86] on button "Settings" at bounding box center [277, 86] width 36 height 21
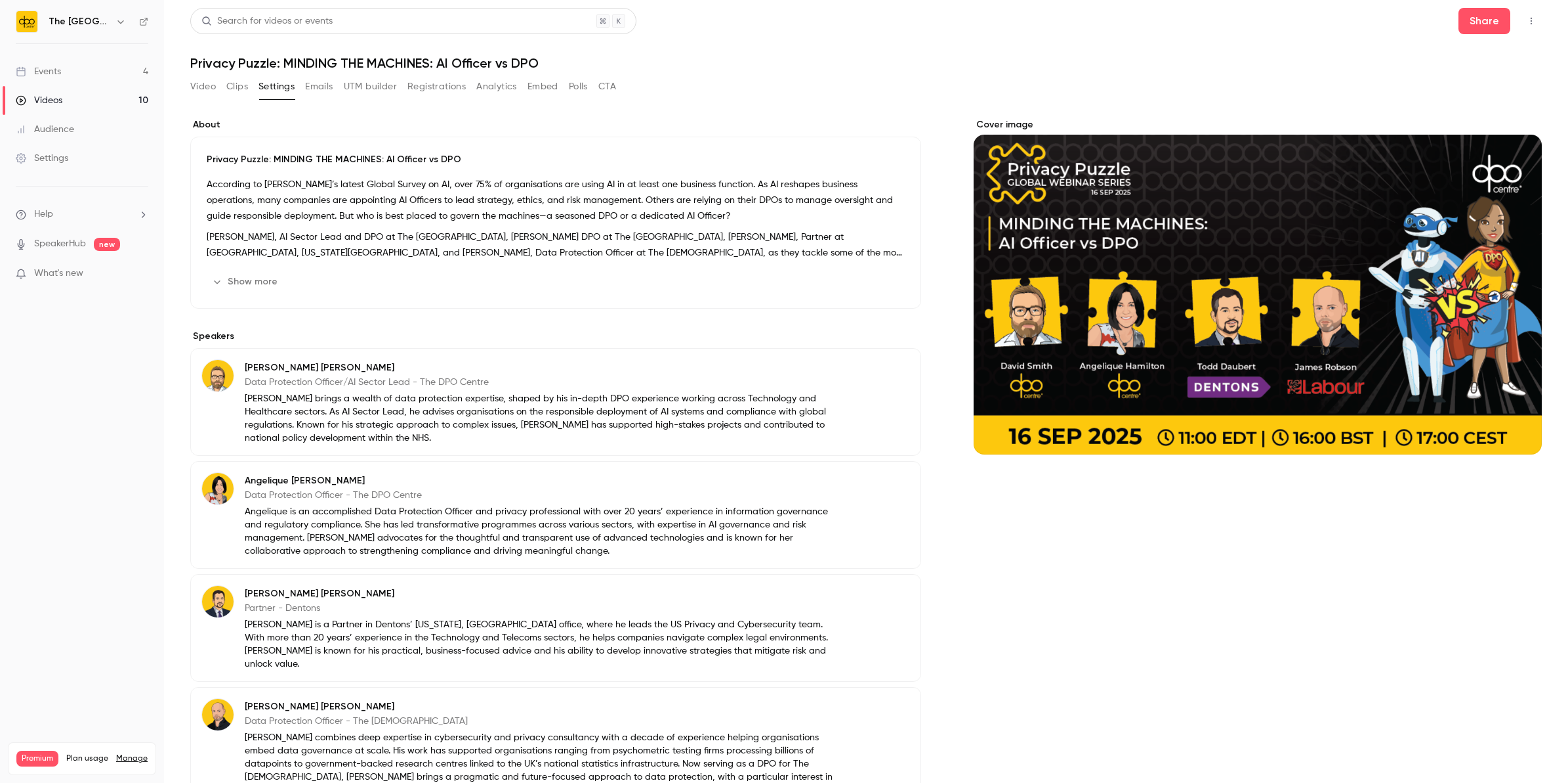
click at [486, 87] on button "Analytics" at bounding box center [497, 86] width 41 height 21
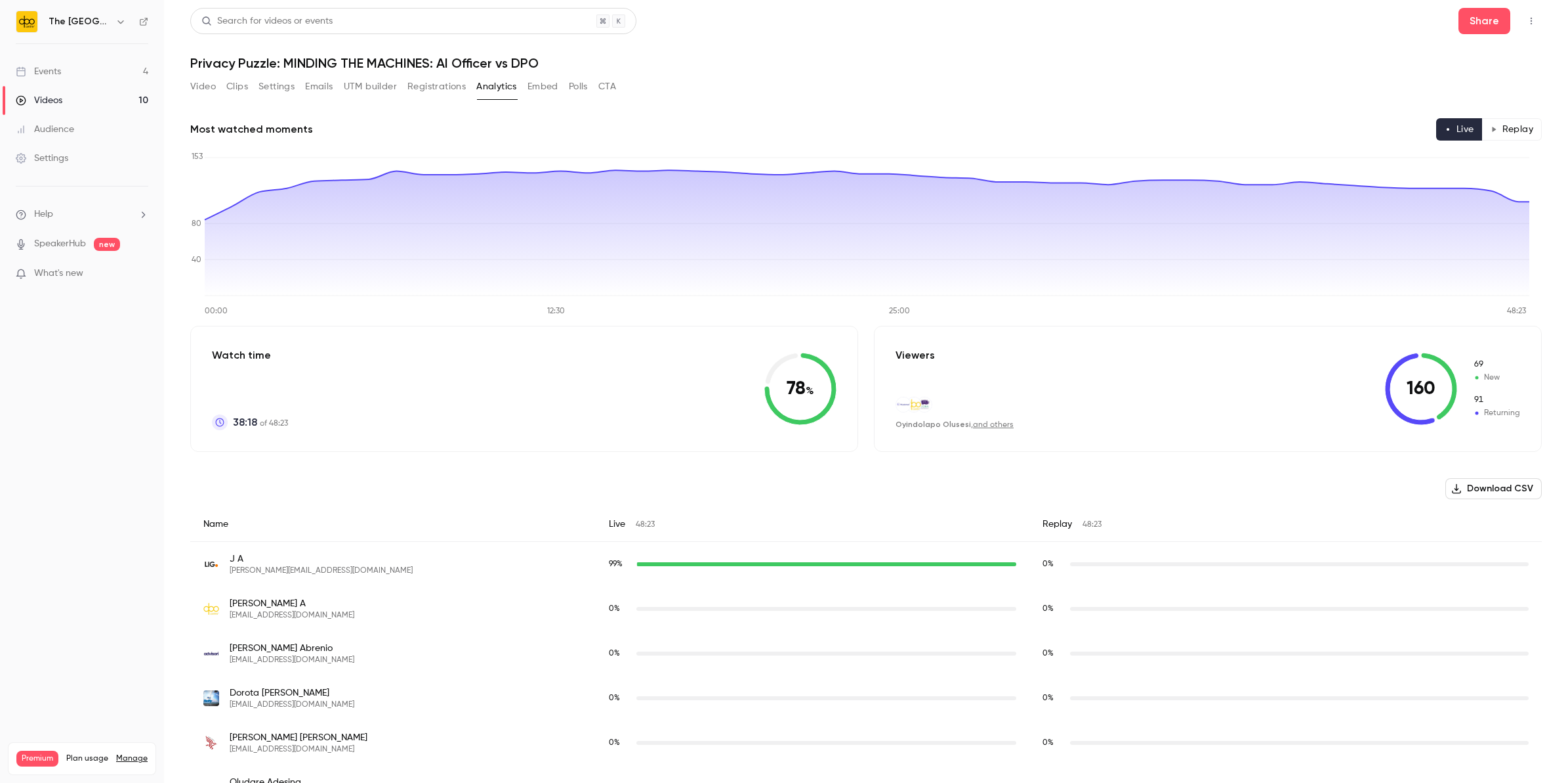
click at [448, 80] on button "Registrations" at bounding box center [436, 86] width 59 height 21
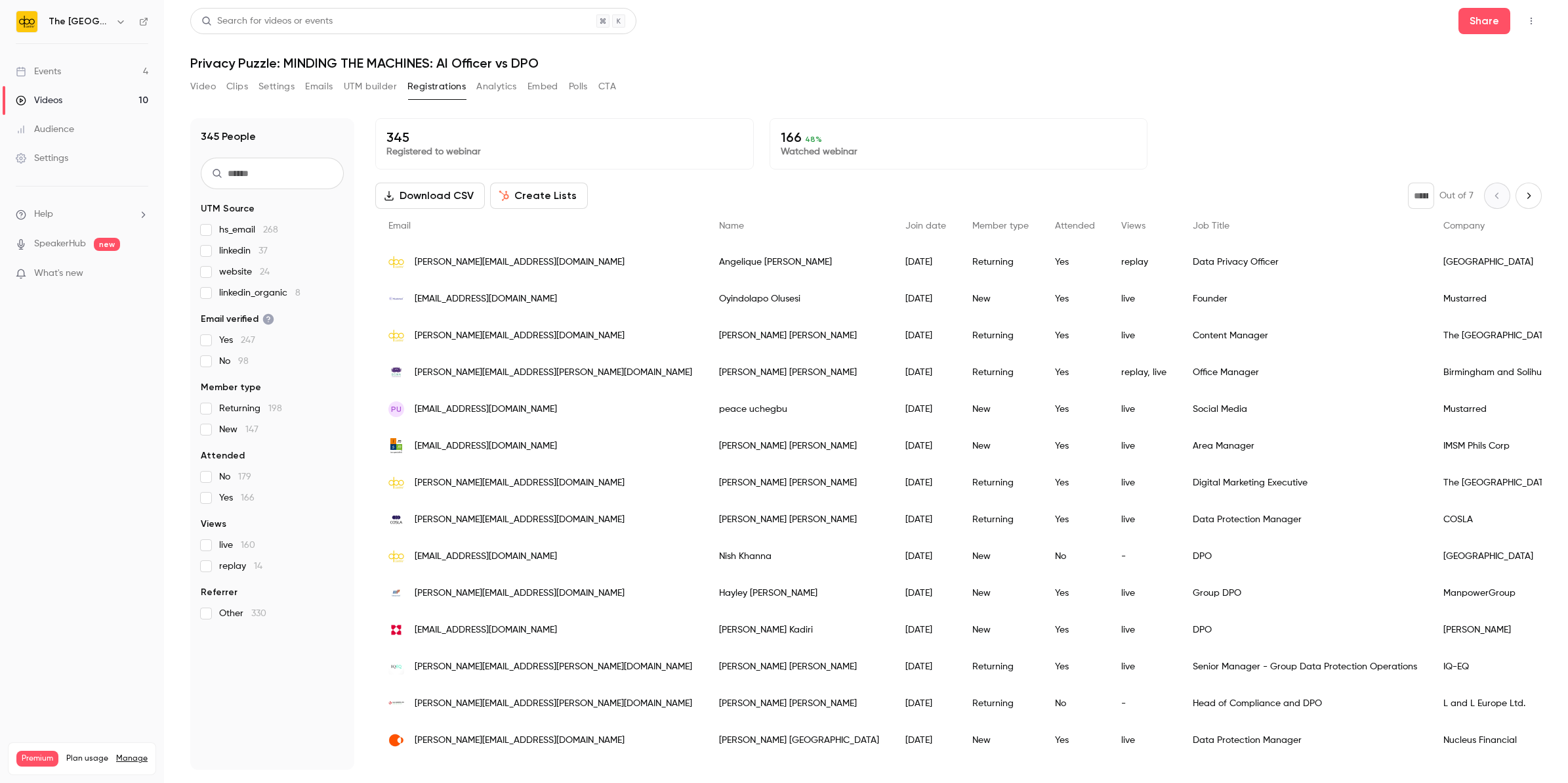
click at [68, 74] on link "Events 4" at bounding box center [82, 71] width 164 height 29
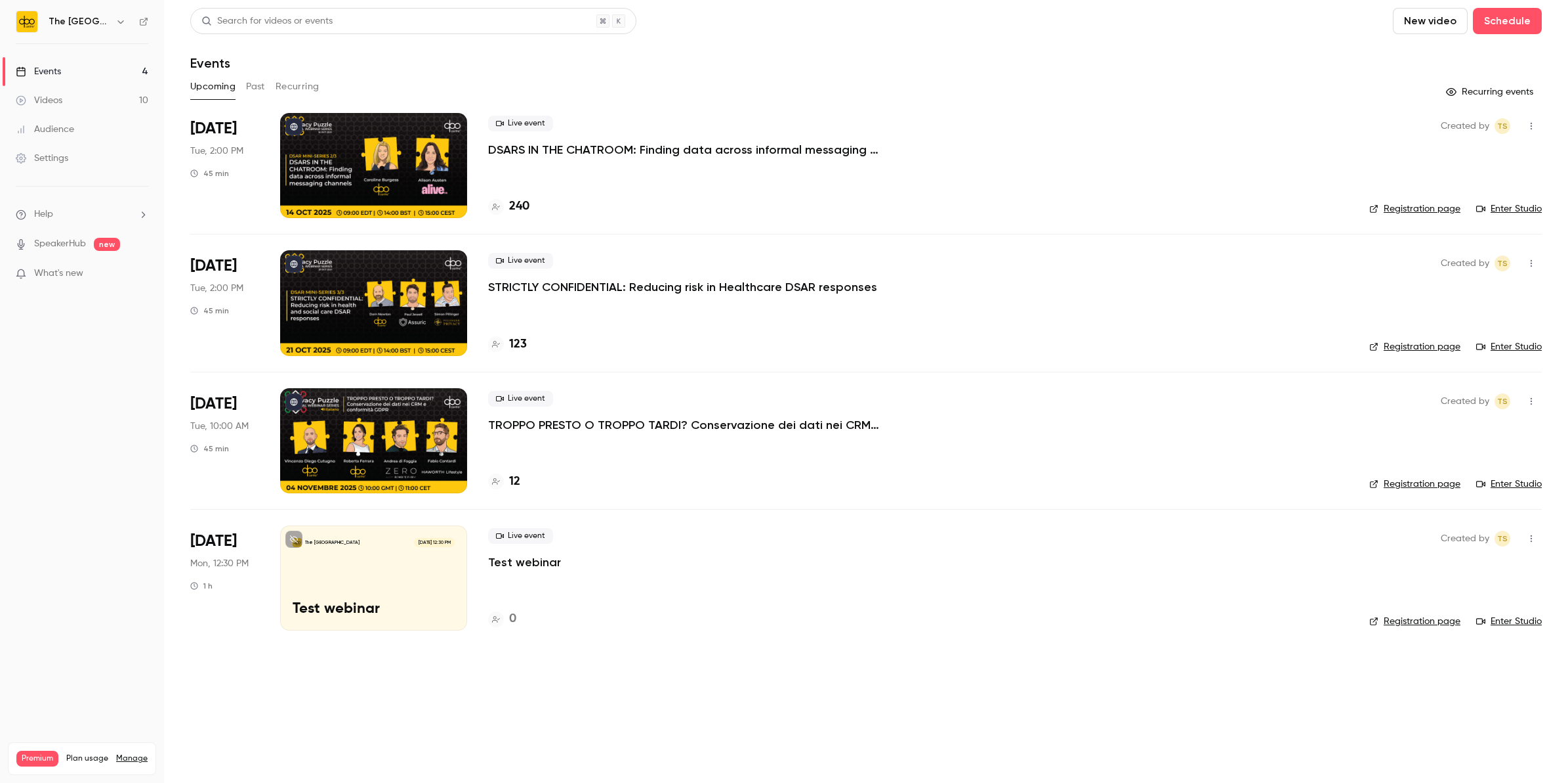
click at [257, 92] on button "Past" at bounding box center [255, 86] width 19 height 21
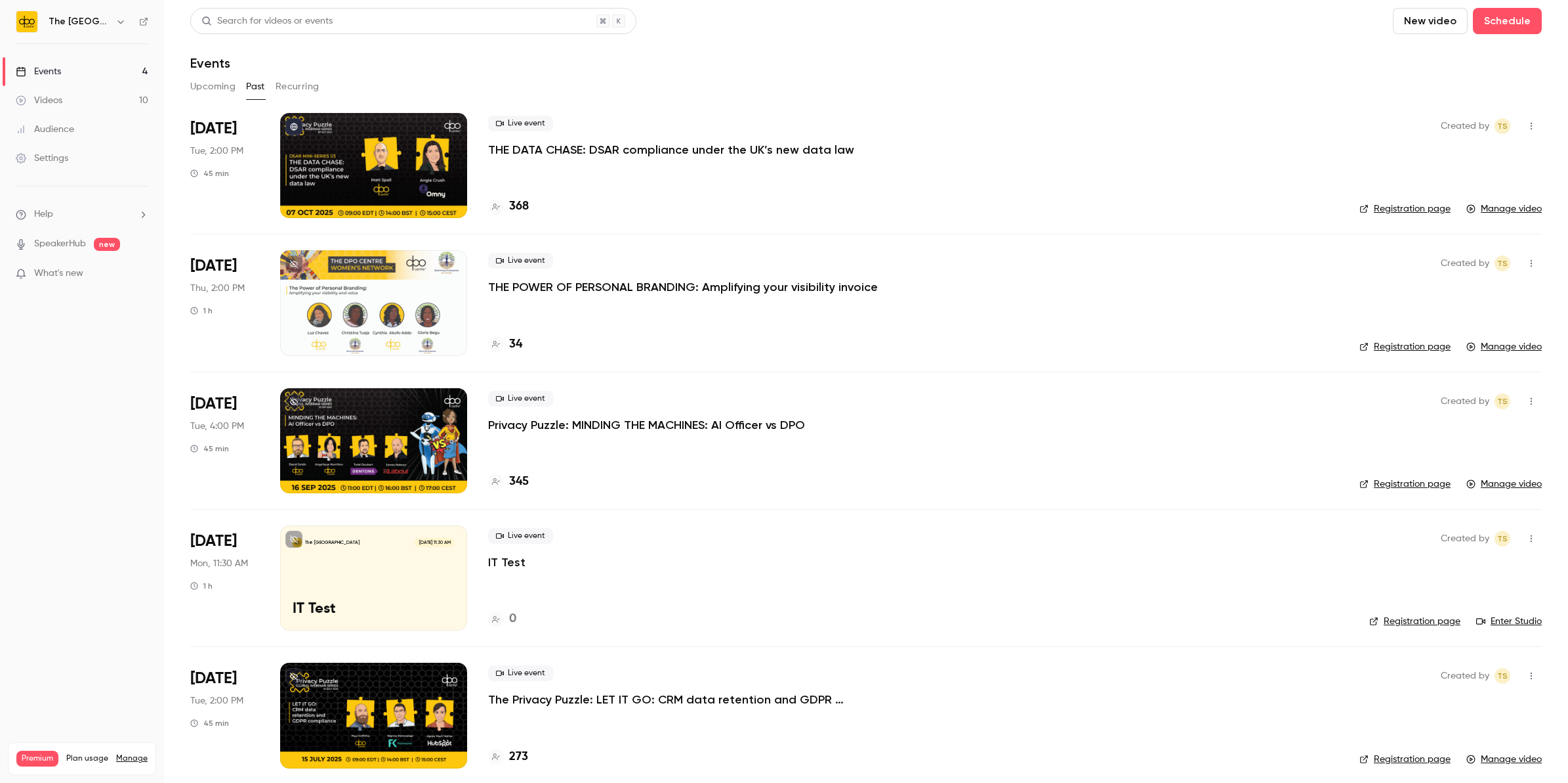
click at [680, 153] on p "THE DATA CHASE: DSAR compliance under the UK’s new data law" at bounding box center [671, 149] width 366 height 16
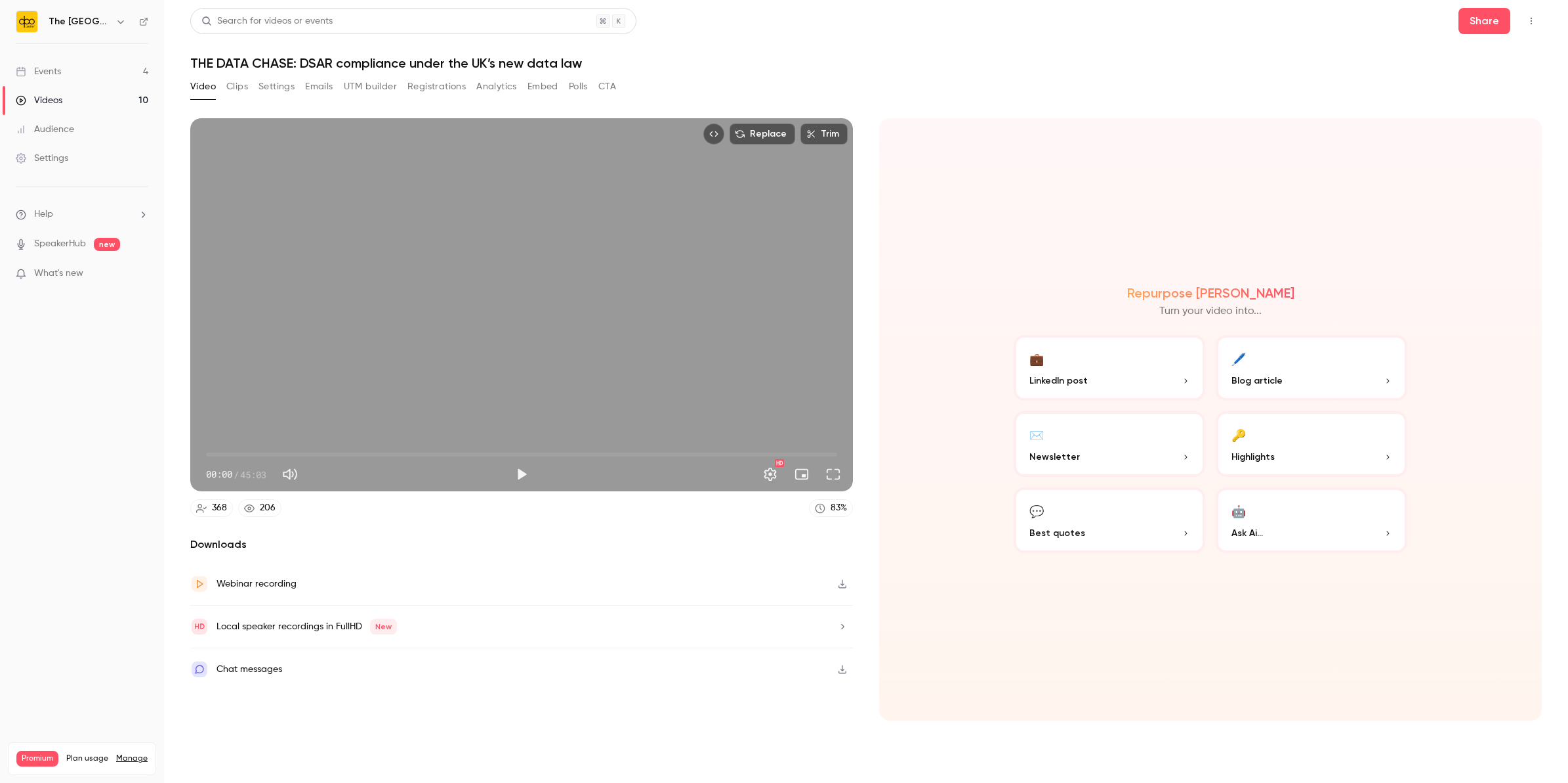
click at [444, 88] on button "Registrations" at bounding box center [436, 86] width 59 height 21
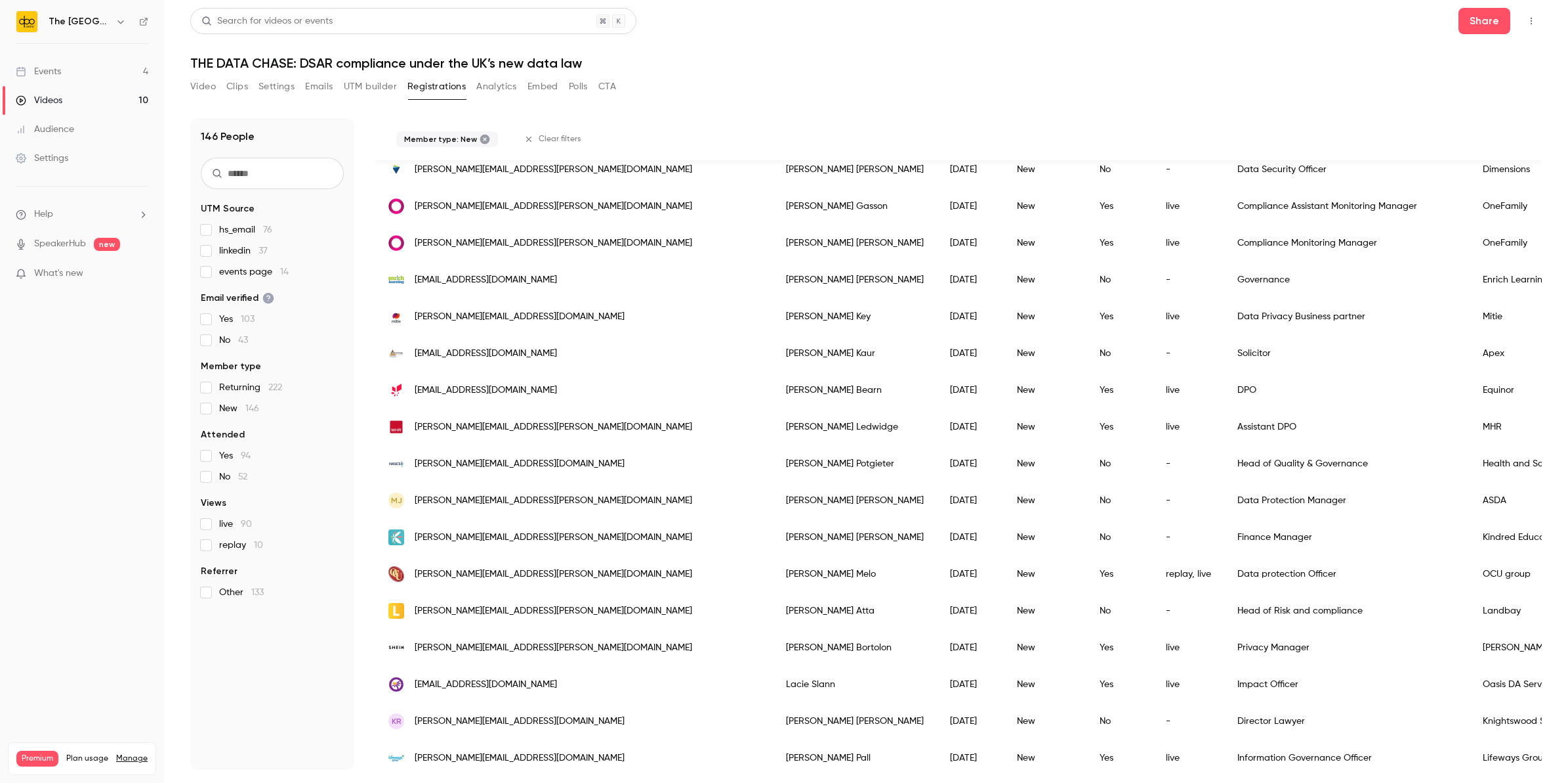
scroll to position [1367, 0]
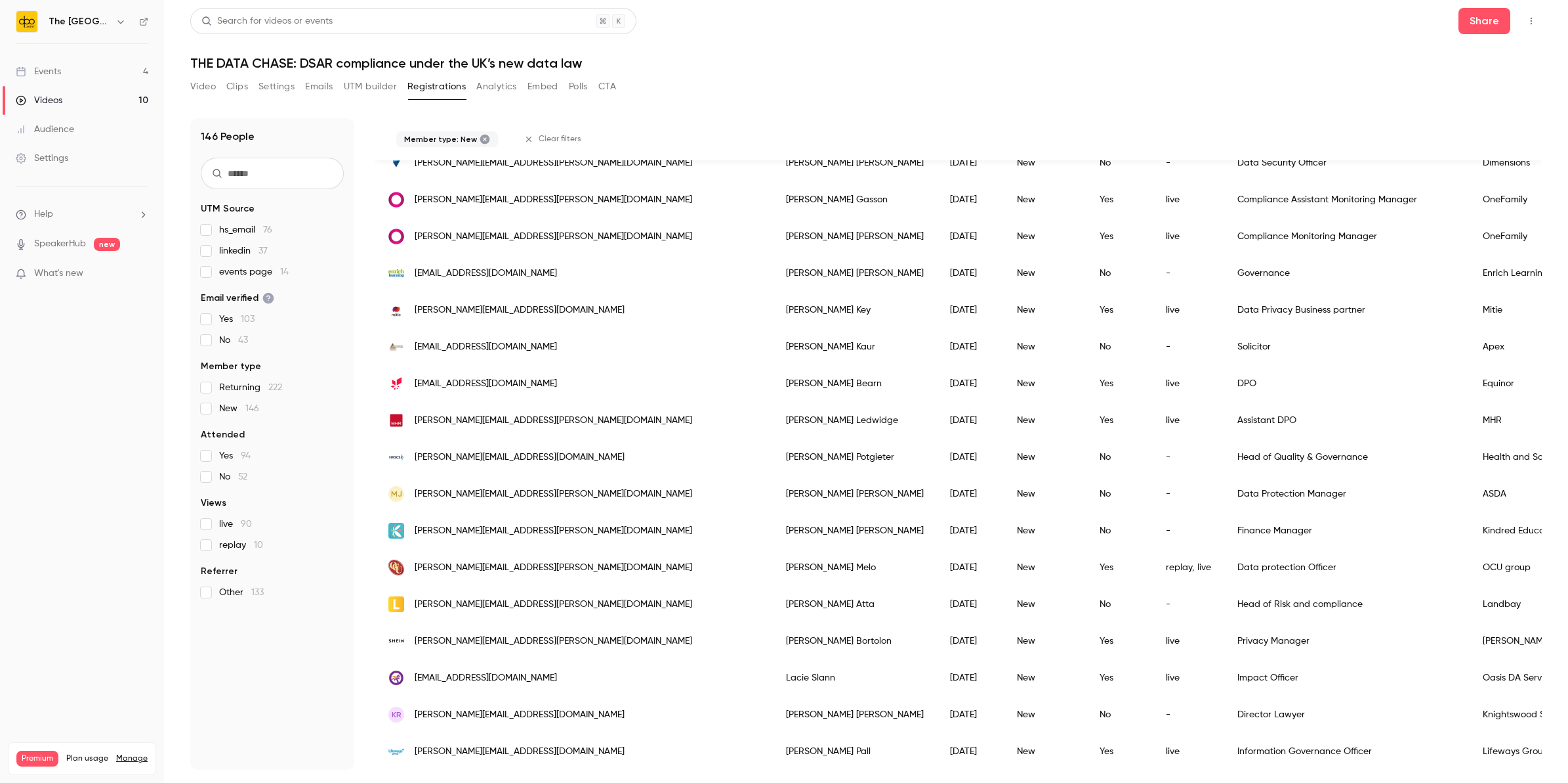
click at [218, 456] on label "Yes 94" at bounding box center [273, 455] width 143 height 13
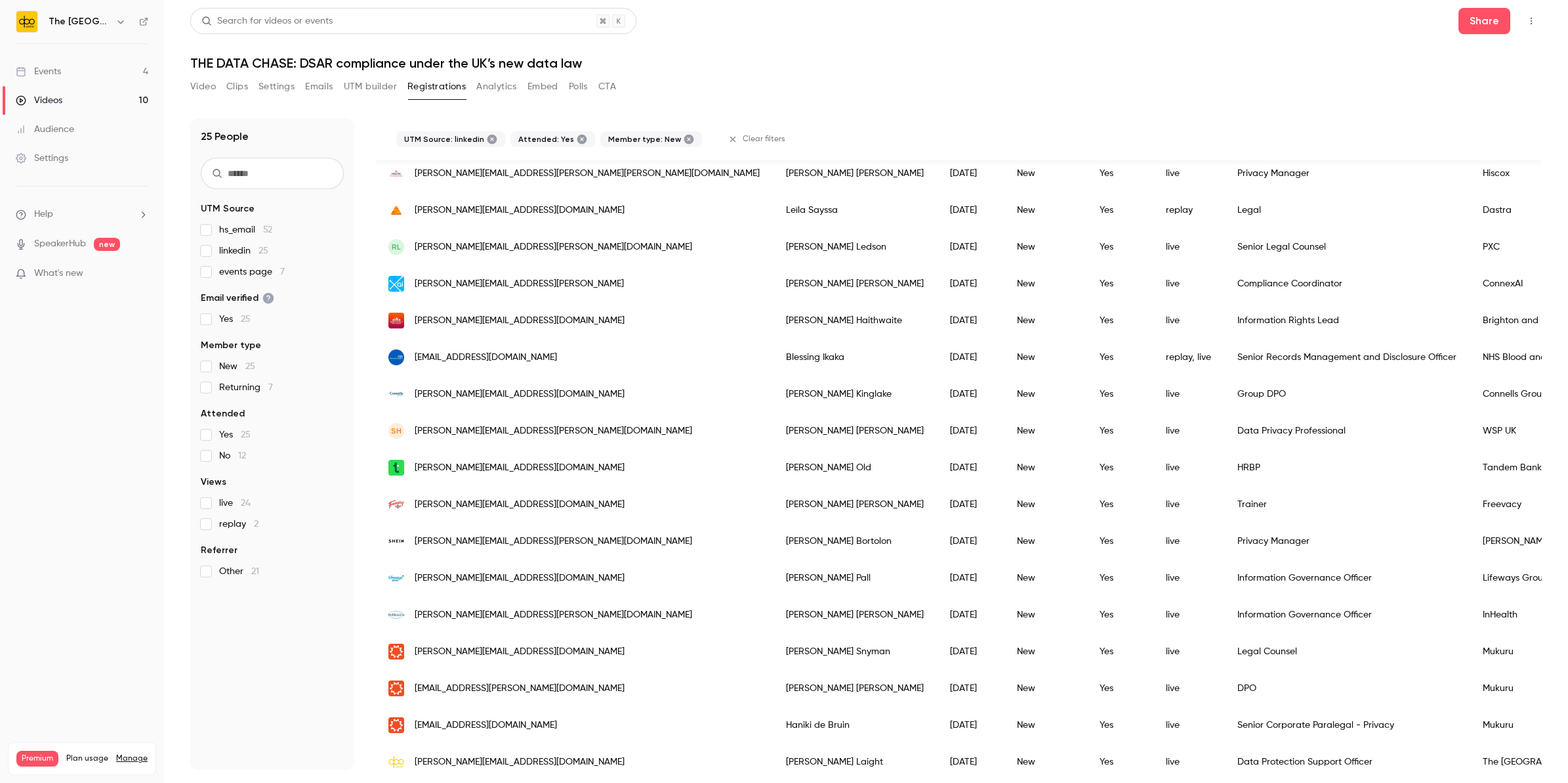
scroll to position [447, 0]
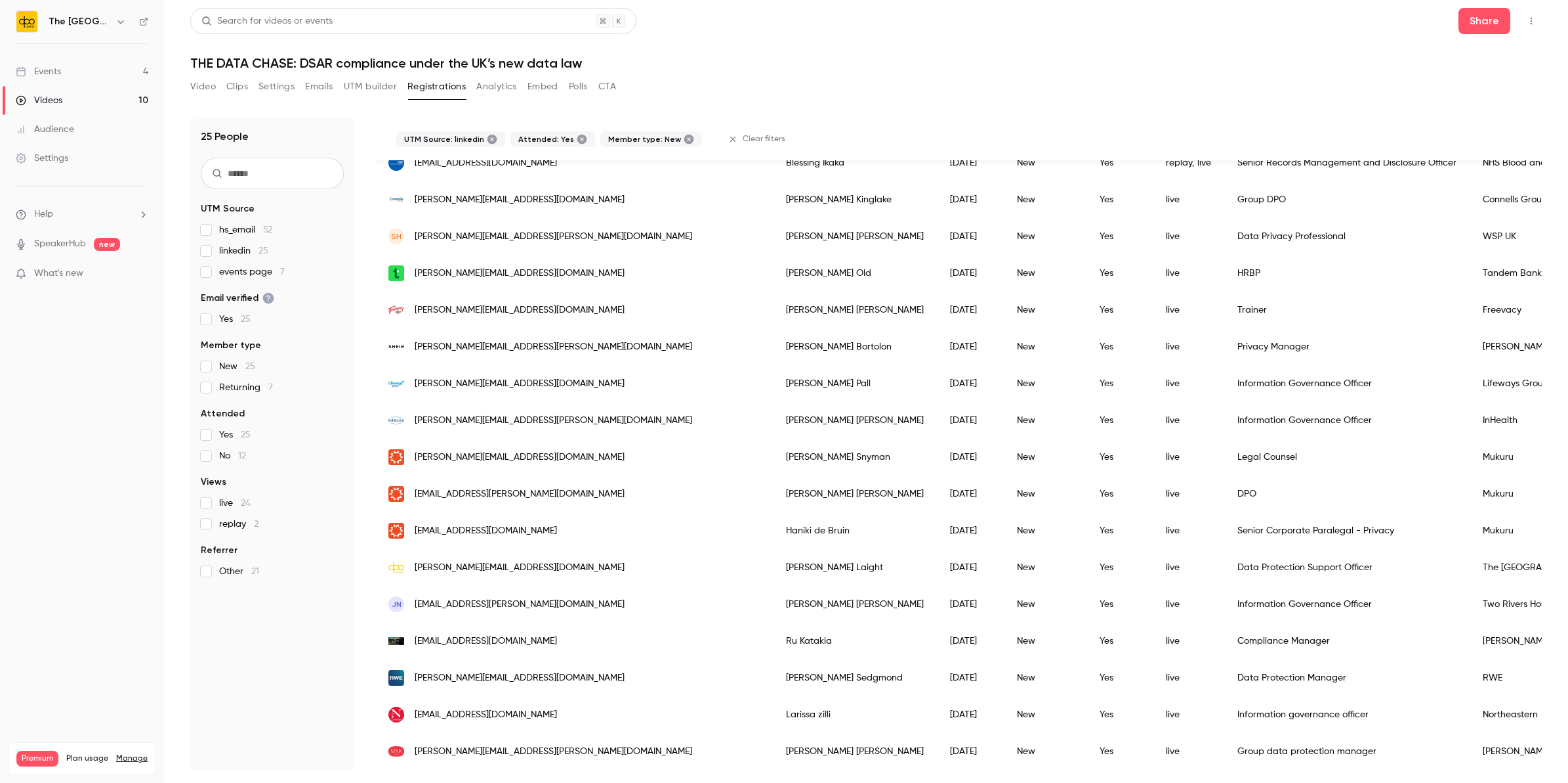
click at [203, 461] on label "No 12" at bounding box center [273, 455] width 143 height 13
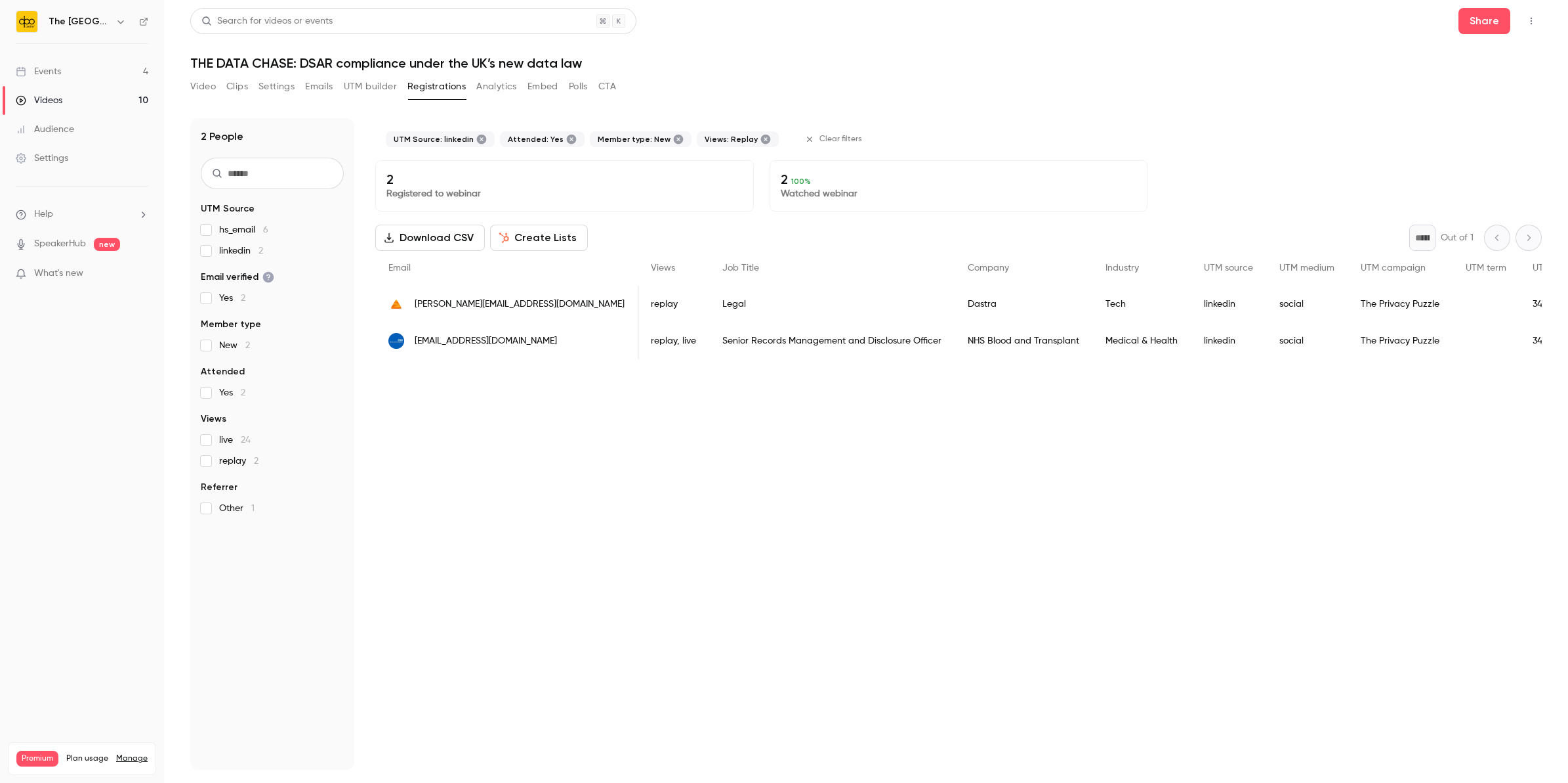
scroll to position [0, 358]
